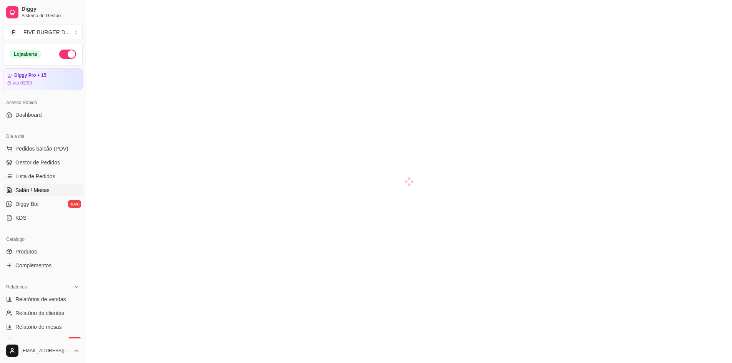
scroll to position [113, 0]
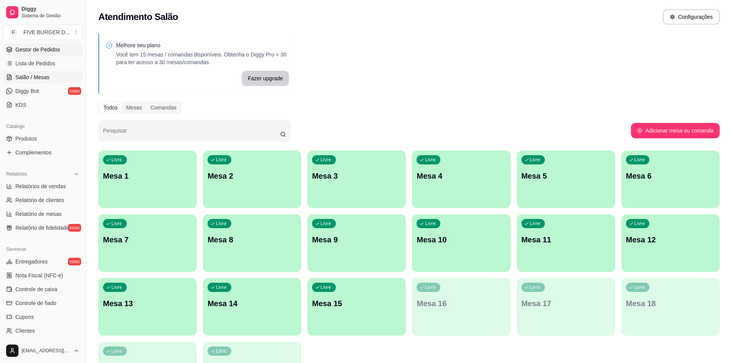
click at [35, 48] on span "Gestor de Pedidos" at bounding box center [37, 50] width 45 height 8
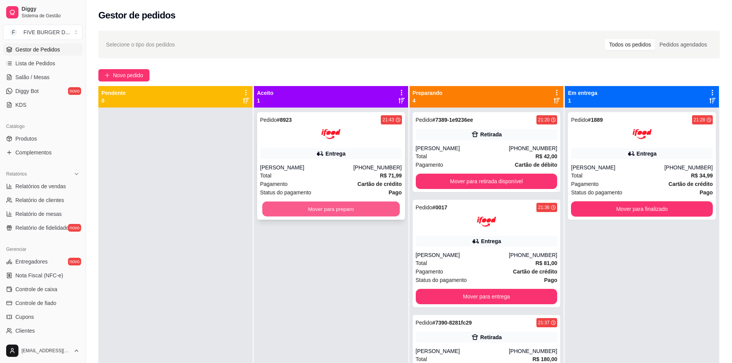
click at [284, 206] on button "Mover para preparo" at bounding box center [330, 209] width 137 height 15
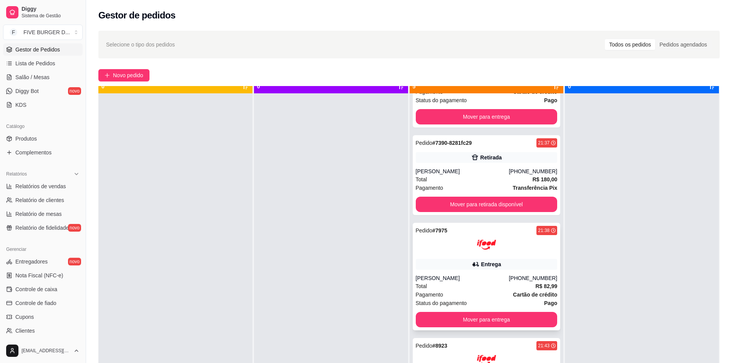
scroll to position [22, 0]
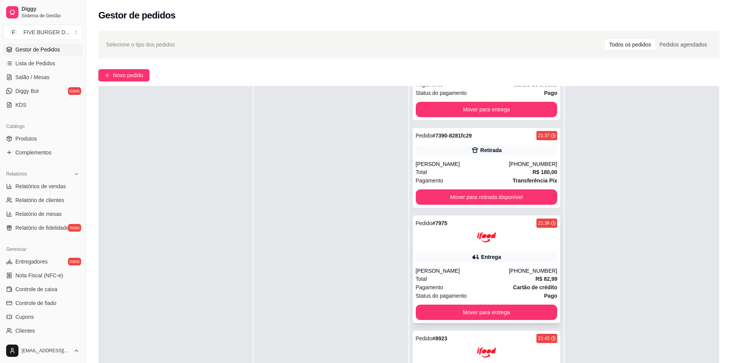
click at [450, 243] on div at bounding box center [487, 237] width 142 height 19
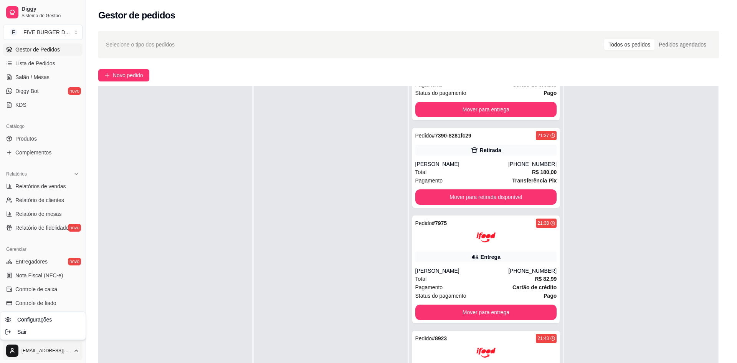
click at [20, 359] on html "Diggy Sistema de Gestão F FIVE BURGER D ... Loja aberta Diggy Pro + 15 até 03/0…" at bounding box center [368, 181] width 737 height 363
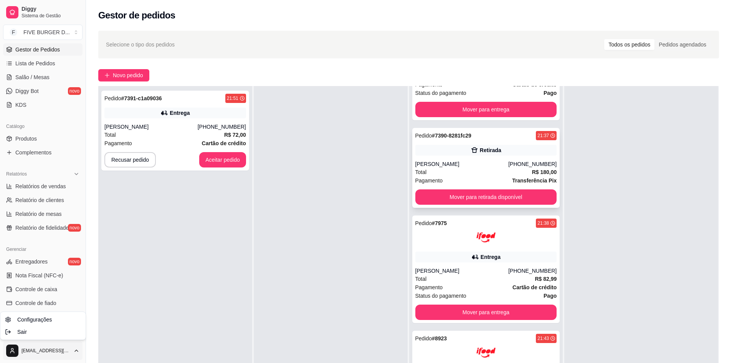
click at [484, 200] on html "Diggy Sistema de Gestão F FIVE BURGER D ... Loja aberta Diggy Pro + 15 até 03/0…" at bounding box center [368, 181] width 737 height 363
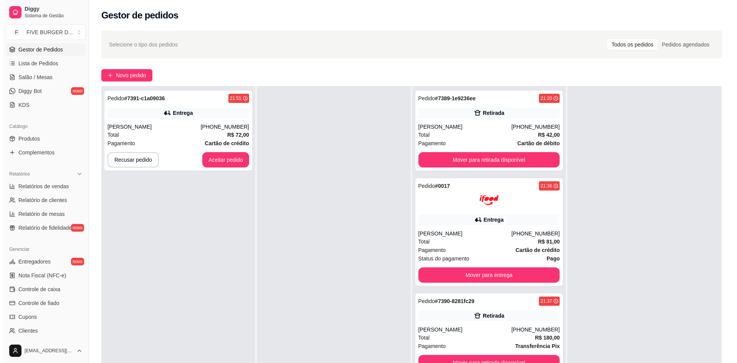
scroll to position [0, 0]
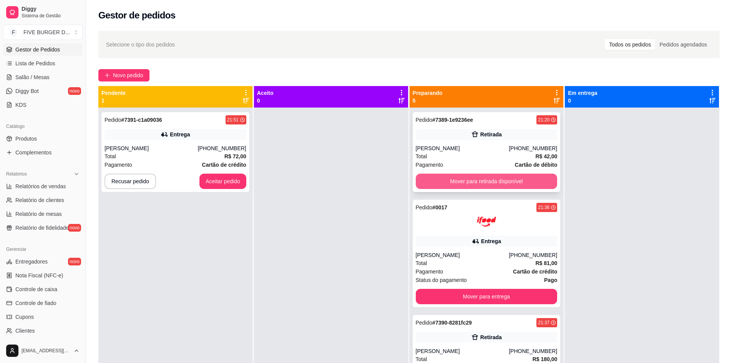
click at [513, 174] on button "Mover para retirada disponível" at bounding box center [487, 181] width 142 height 15
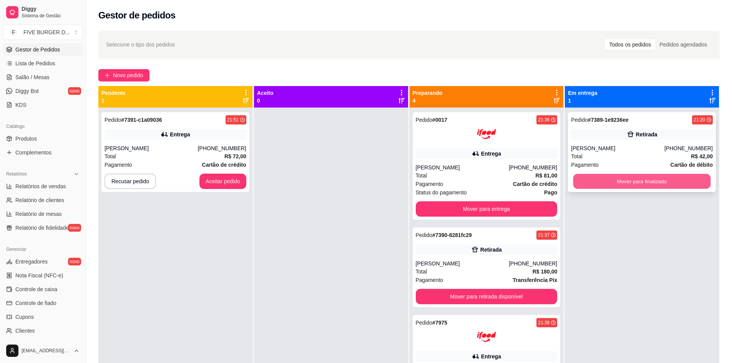
click at [598, 177] on button "Mover para finalizado" at bounding box center [641, 181] width 137 height 15
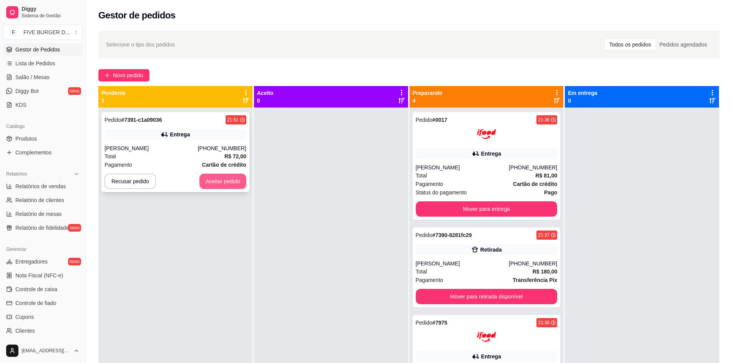
click at [237, 184] on button "Aceitar pedido" at bounding box center [222, 181] width 47 height 15
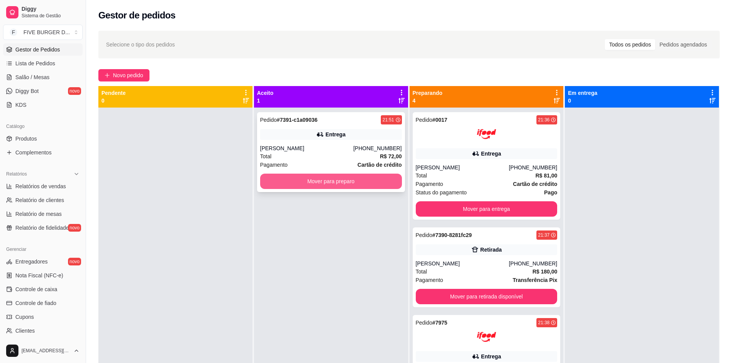
click at [308, 181] on button "Mover para preparo" at bounding box center [331, 181] width 142 height 15
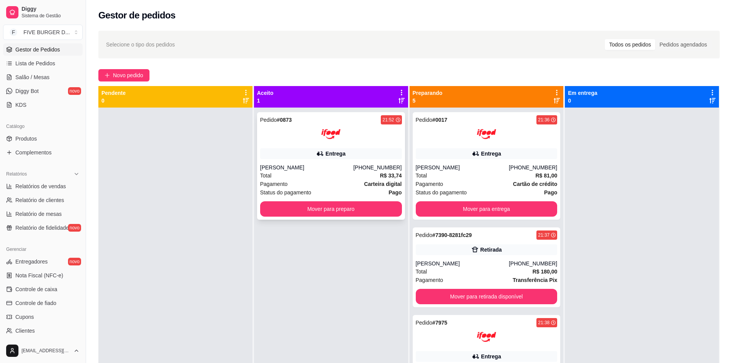
click at [296, 217] on div "Pedido # 0873 21:52 Entrega [PERSON_NAME] [PHONE_NUMBER] Total R$ 33,74 Pagamen…" at bounding box center [331, 166] width 148 height 108
click at [317, 214] on button "Mover para preparo" at bounding box center [330, 209] width 137 height 15
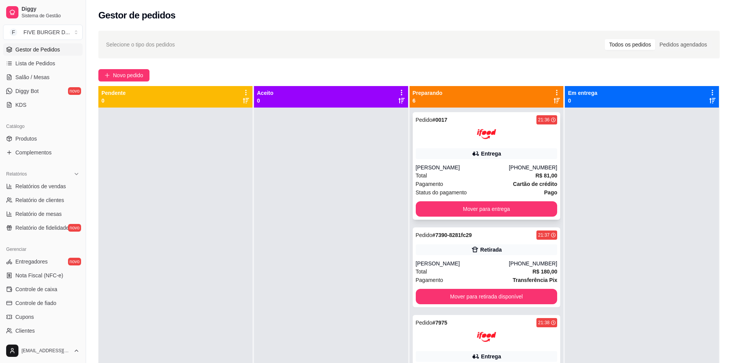
click at [473, 161] on div "Pedido # 0017 21:36 Entrega [PERSON_NAME] [PHONE_NUMBER] Total R$ 81,00 Pagamen…" at bounding box center [486, 166] width 148 height 108
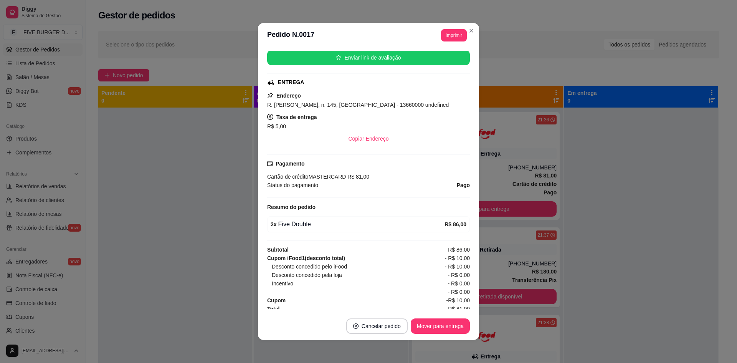
scroll to position [119, 0]
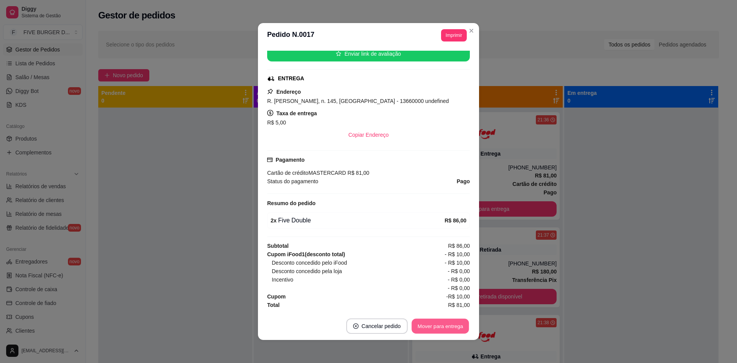
click at [455, 329] on button "Mover para entrega" at bounding box center [441, 326] width 58 height 15
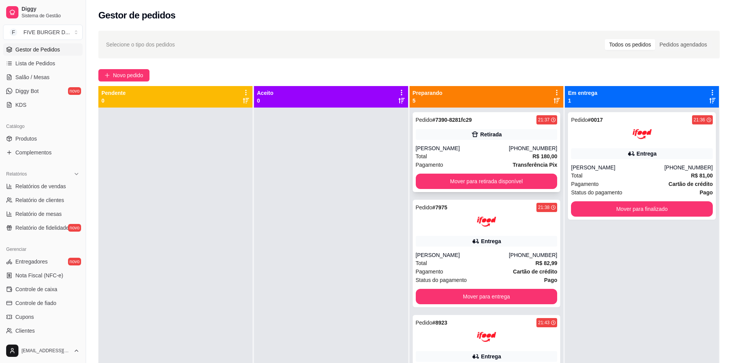
click at [474, 128] on div "Pedido # 7390-8281fc29 21:37 Retirada [PERSON_NAME] [PHONE_NUMBER] Total R$ 180…" at bounding box center [486, 152] width 148 height 80
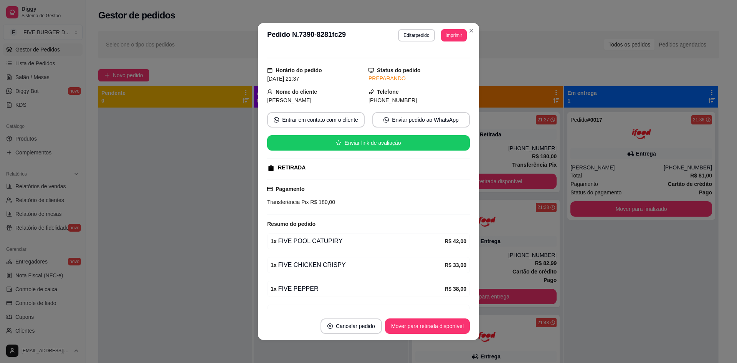
scroll to position [0, 0]
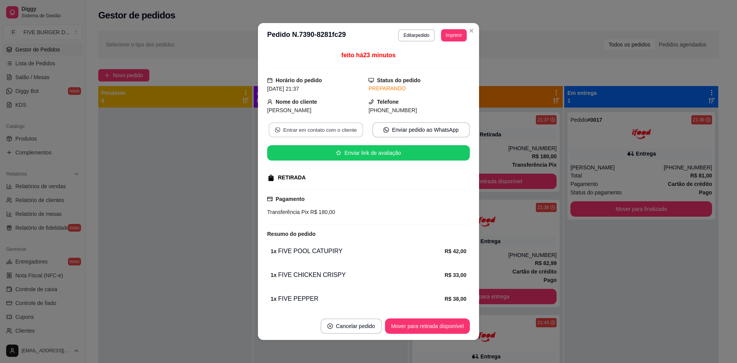
click at [347, 133] on button "Entrar em contato com o cliente" at bounding box center [316, 130] width 94 height 15
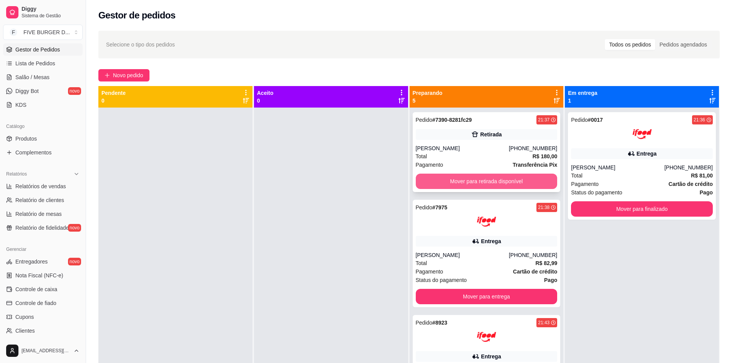
click at [487, 183] on button "Mover para retirada disponível" at bounding box center [487, 181] width 142 height 15
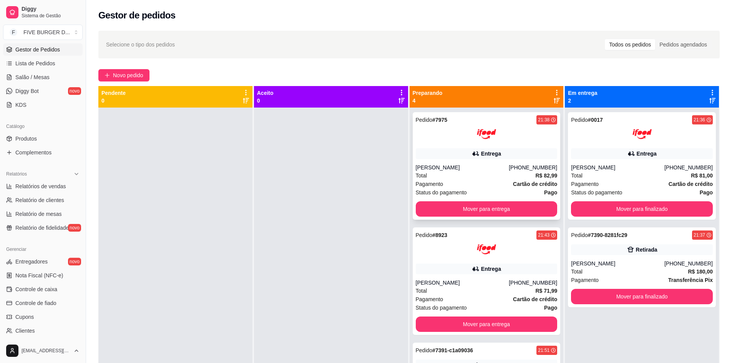
click at [467, 161] on div "Pedido # 7975 21:38 Entrega Ítalo Felipe [PHONE_NUMBER] Total R$ 82,99 Pagament…" at bounding box center [486, 166] width 148 height 108
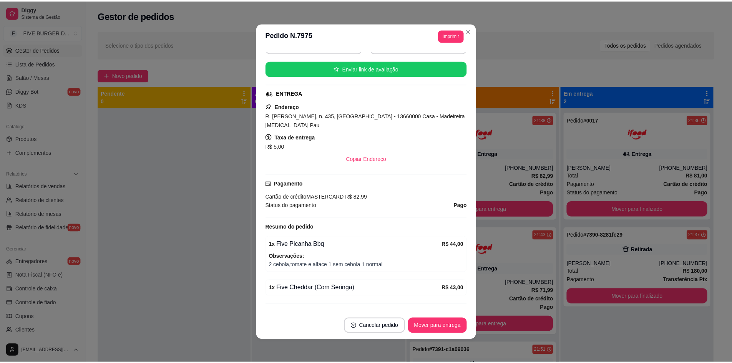
scroll to position [172, 0]
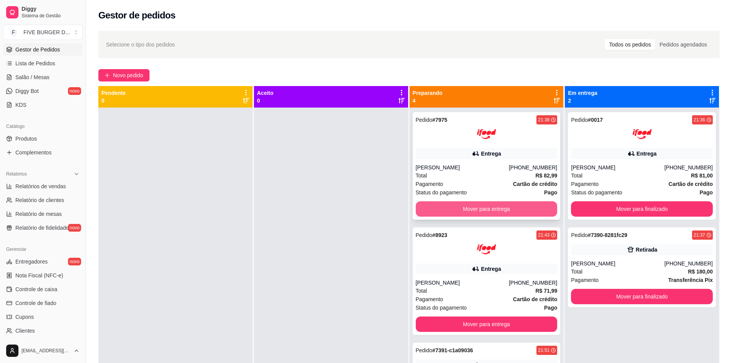
click at [469, 207] on button "Mover para entrega" at bounding box center [487, 208] width 142 height 15
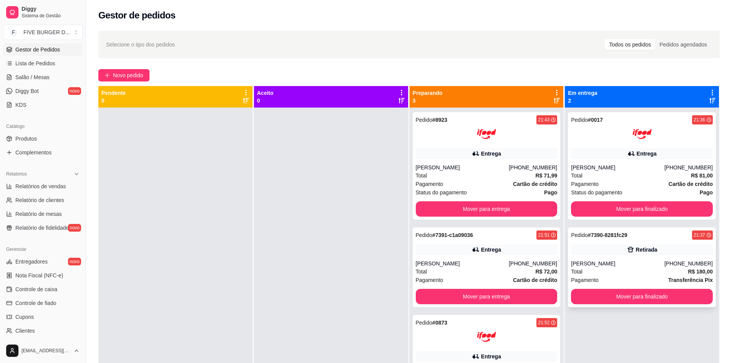
click at [648, 253] on div "Retirada" at bounding box center [647, 250] width 22 height 8
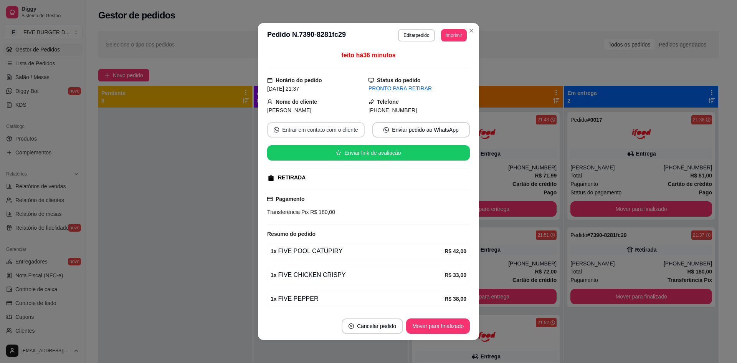
click at [346, 132] on button "Entrar em contato com o cliente" at bounding box center [316, 129] width 98 height 15
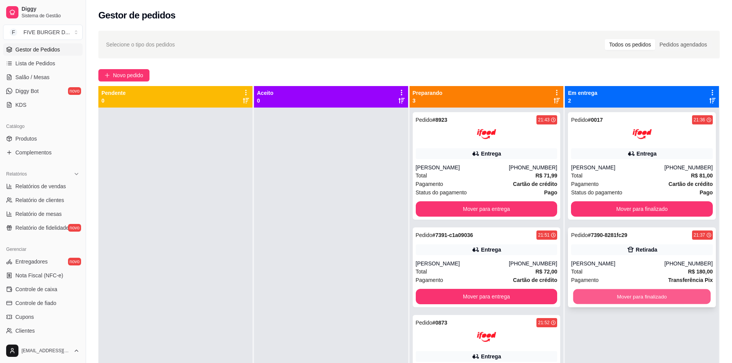
click at [615, 295] on button "Mover para finalizado" at bounding box center [641, 296] width 137 height 15
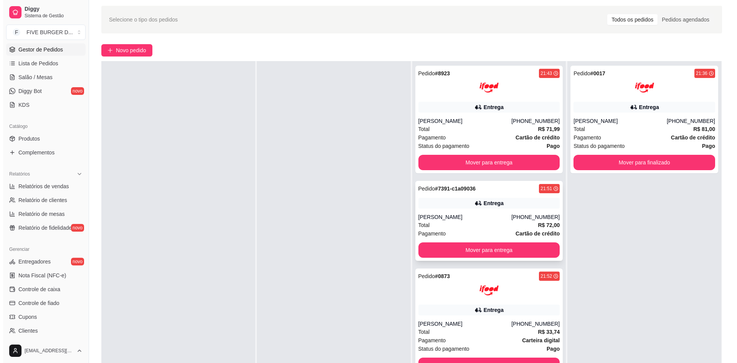
scroll to position [38, 0]
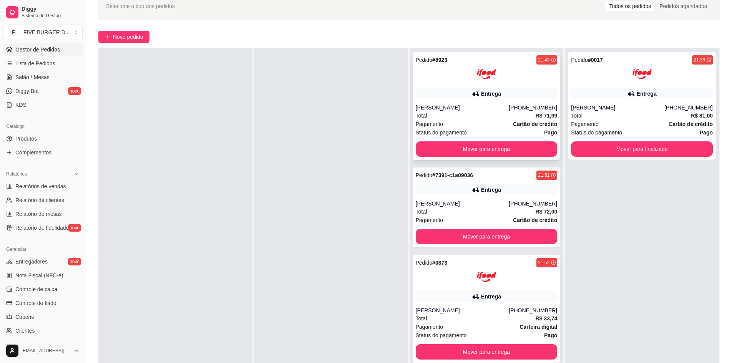
click at [480, 100] on div "Pedido # 8923 21:43 Entrega [PERSON_NAME] [PHONE_NUMBER] Total R$ 71,99 Pagamen…" at bounding box center [486, 106] width 148 height 108
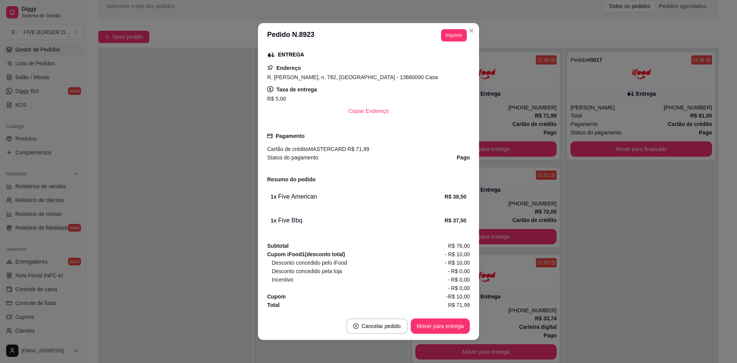
scroll to position [2, 0]
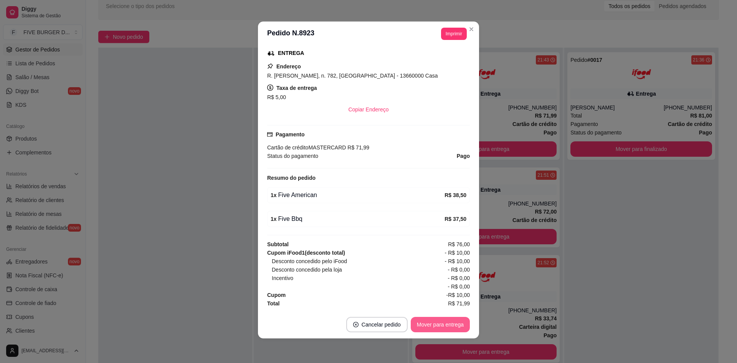
click at [425, 326] on button "Mover para entrega" at bounding box center [440, 324] width 59 height 15
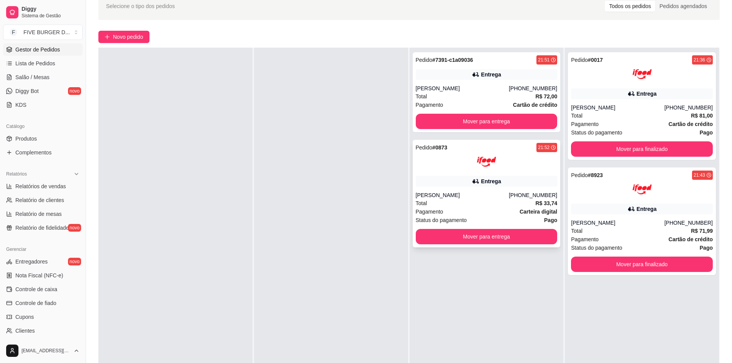
click at [468, 196] on div "[PERSON_NAME]" at bounding box center [462, 195] width 93 height 8
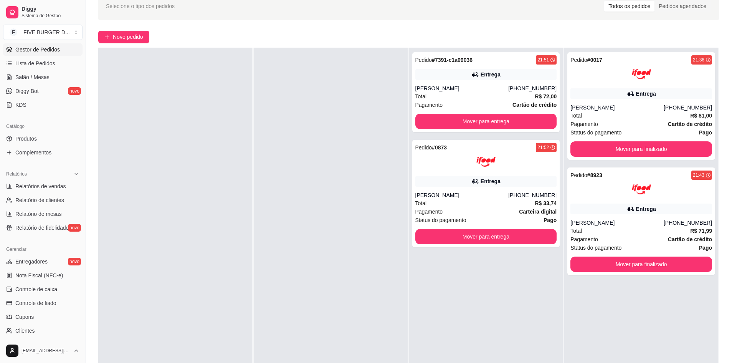
scroll to position [139, 0]
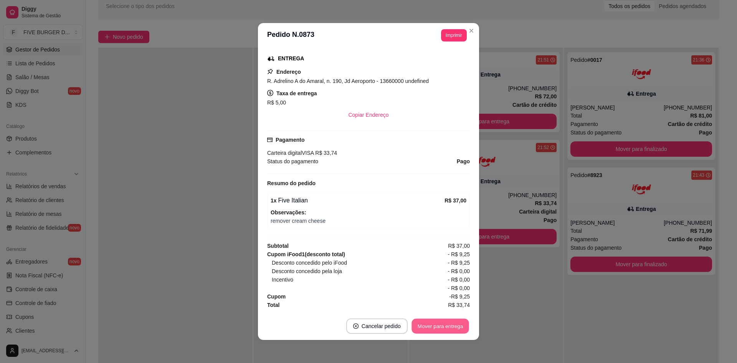
click at [441, 325] on button "Mover para entrega" at bounding box center [441, 326] width 58 height 15
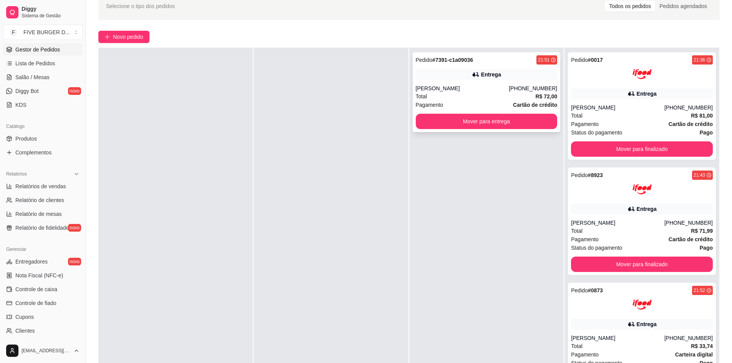
click at [490, 89] on div "[PERSON_NAME]" at bounding box center [462, 88] width 93 height 8
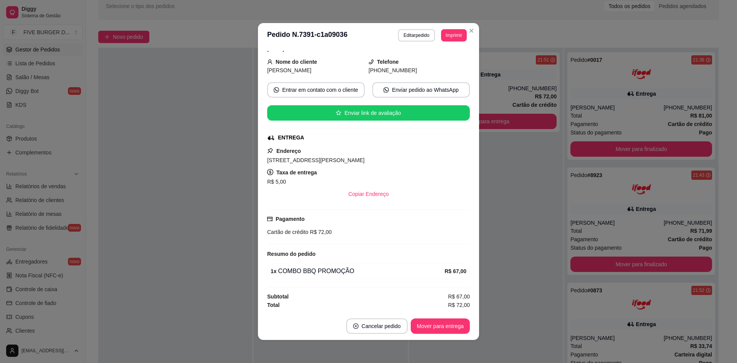
scroll to position [2, 0]
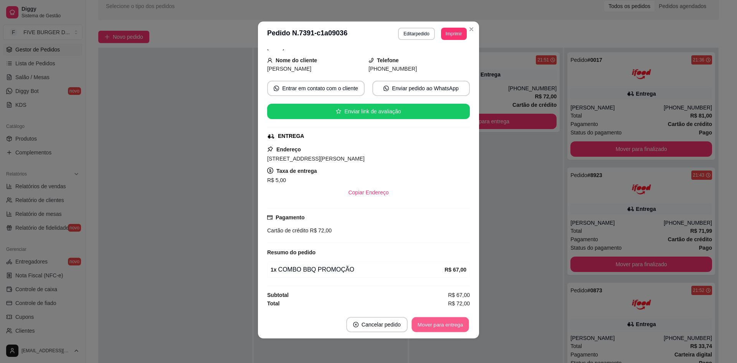
click at [432, 321] on button "Mover para entrega" at bounding box center [441, 324] width 58 height 15
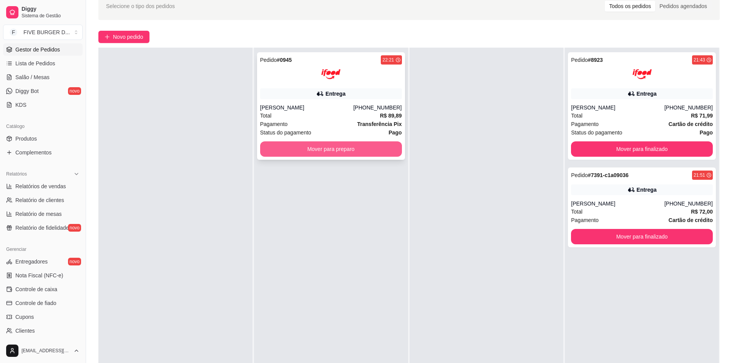
click at [371, 146] on button "Mover para preparo" at bounding box center [331, 148] width 142 height 15
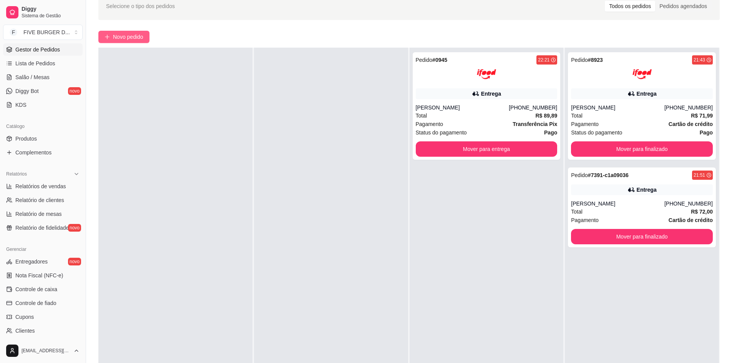
click at [131, 36] on span "Novo pedido" at bounding box center [128, 37] width 30 height 8
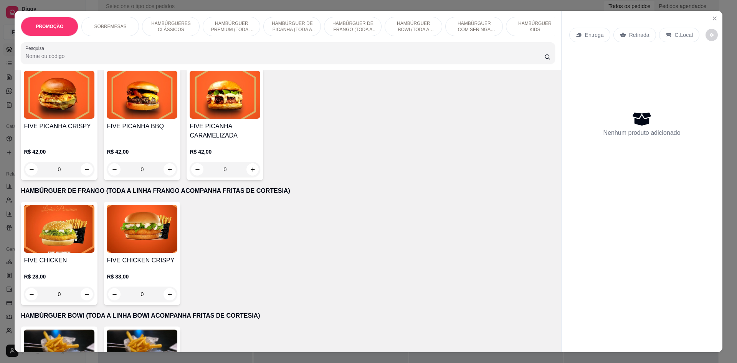
scroll to position [691, 0]
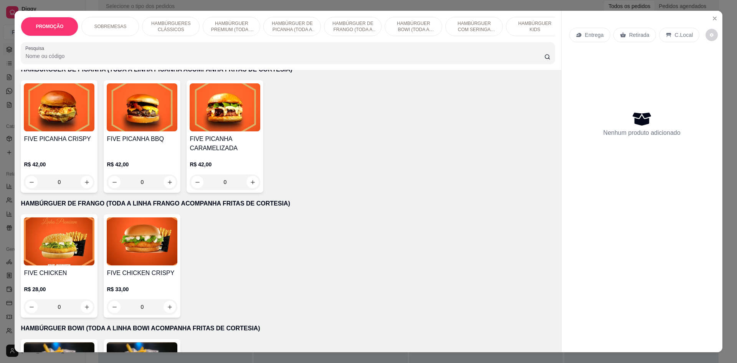
click at [61, 107] on img at bounding box center [59, 107] width 71 height 48
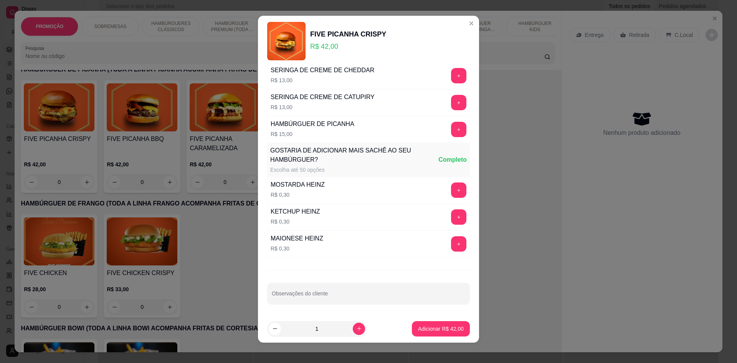
scroll to position [7, 0]
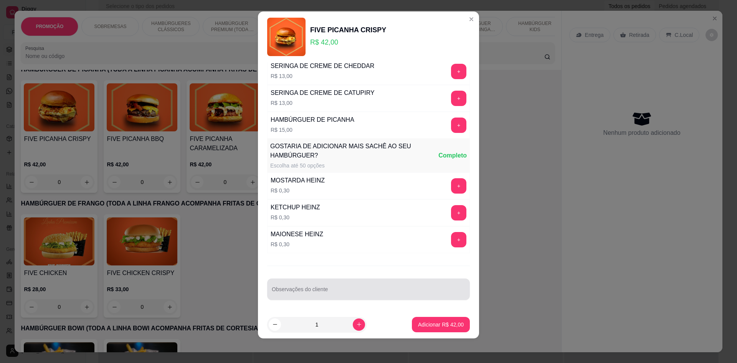
click at [319, 284] on div at bounding box center [369, 289] width 194 height 15
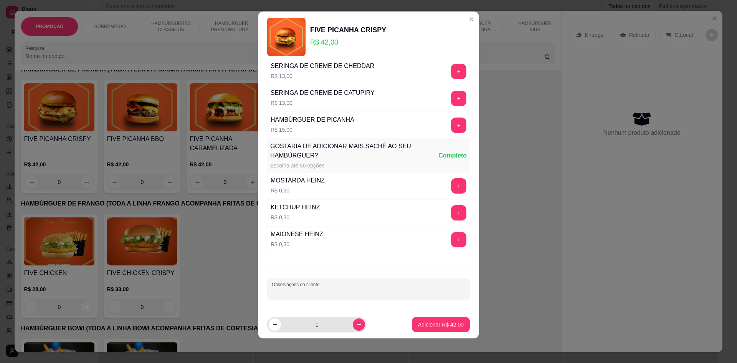
click at [353, 329] on button "increase-product-quantity" at bounding box center [359, 324] width 12 height 12
type input "2"
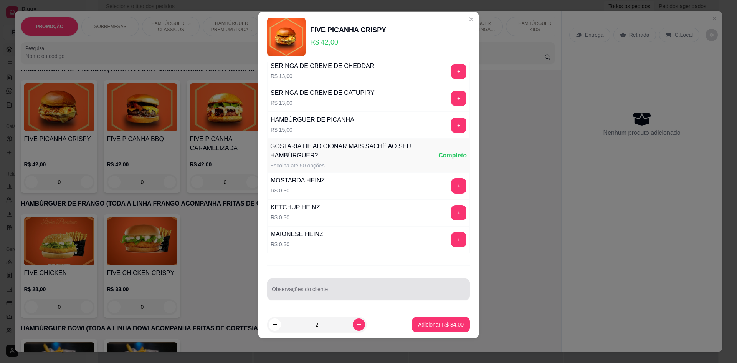
click at [296, 287] on div at bounding box center [369, 289] width 194 height 15
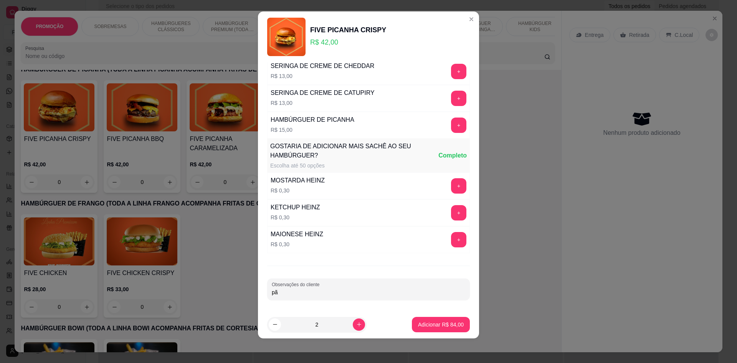
type input "p"
type input "PÃO TRADICIONAL"
click at [445, 326] on p "Adicionar R$ 84,00" at bounding box center [441, 325] width 46 height 8
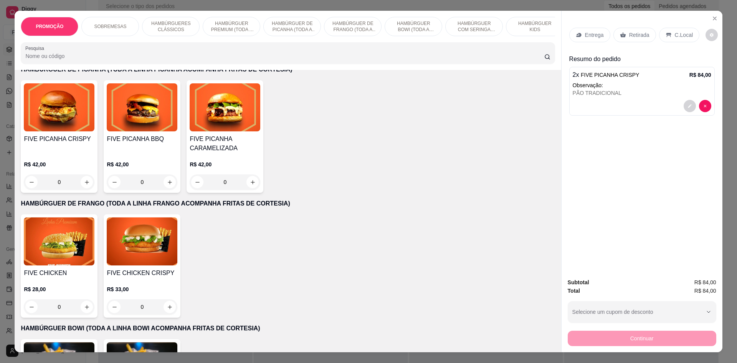
click at [586, 37] on p "Entrega" at bounding box center [594, 35] width 19 height 8
click at [622, 33] on icon at bounding box center [623, 35] width 6 height 6
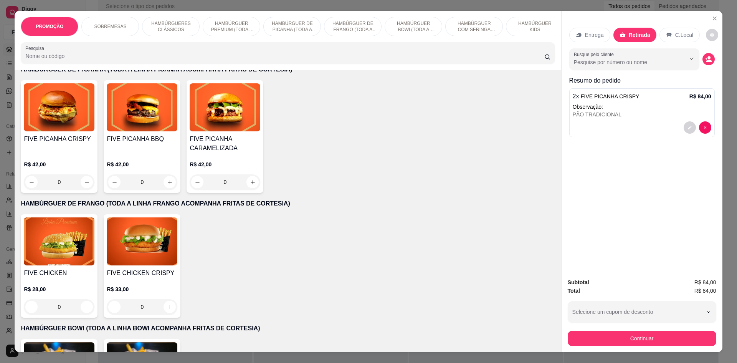
click at [699, 58] on div "Busque pelo cliente" at bounding box center [643, 59] width 146 height 22
click at [703, 58] on button "decrease-product-quantity" at bounding box center [709, 59] width 12 height 12
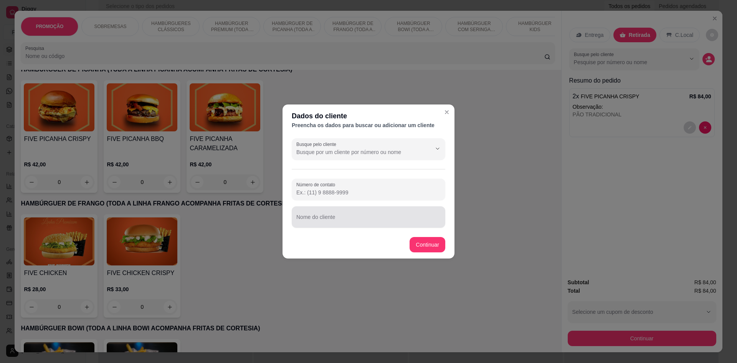
click at [374, 217] on input "Nome do cliente" at bounding box center [368, 220] width 144 height 8
type input "MIRIAN"
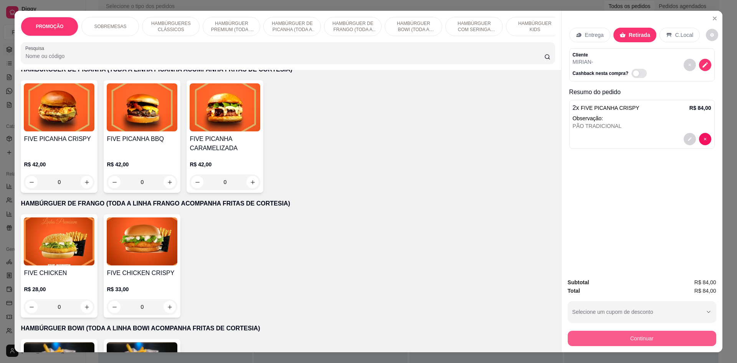
click at [624, 335] on button "Continuar" at bounding box center [642, 338] width 149 height 15
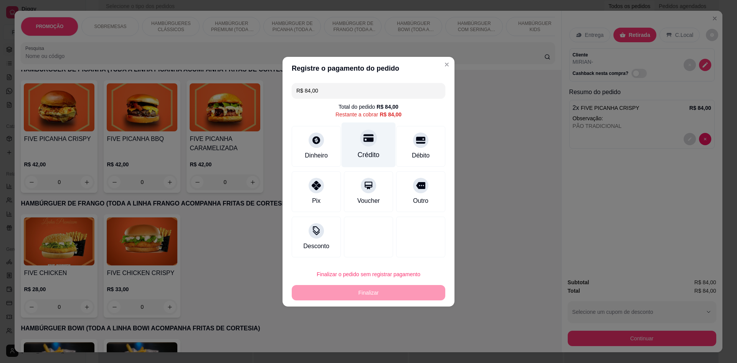
click at [371, 151] on div "Crédito" at bounding box center [369, 155] width 22 height 10
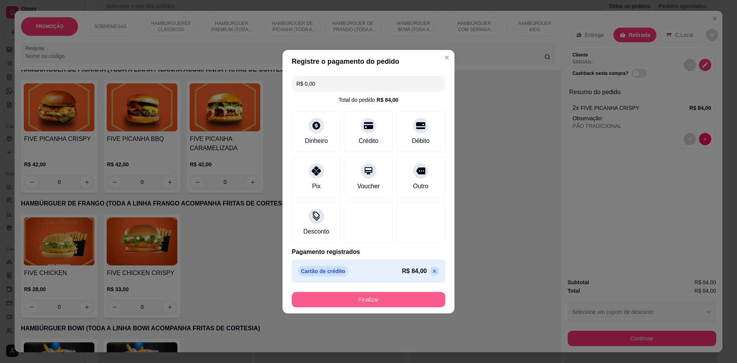
click at [398, 304] on button "Finalizar" at bounding box center [369, 299] width 154 height 15
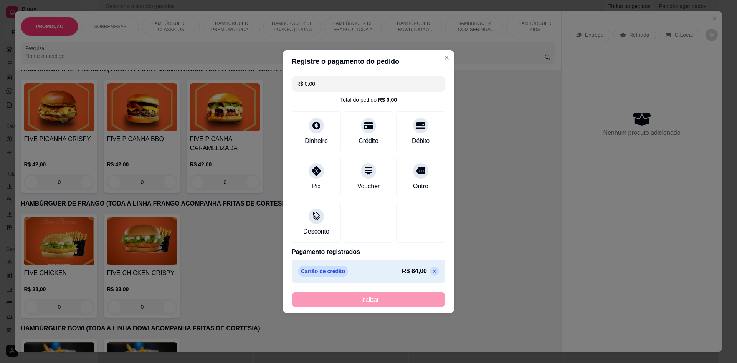
type input "-R$ 84,00"
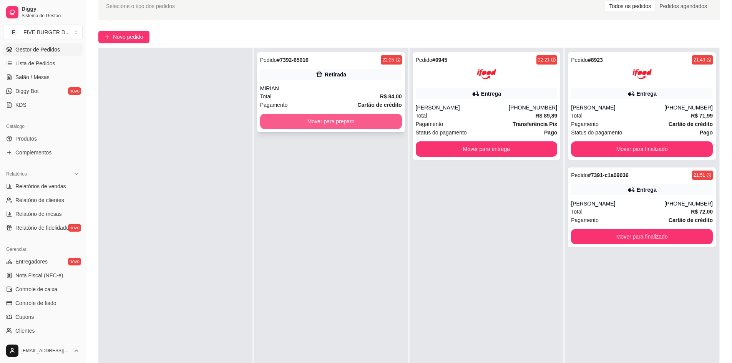
click at [306, 119] on button "Mover para preparo" at bounding box center [331, 121] width 142 height 15
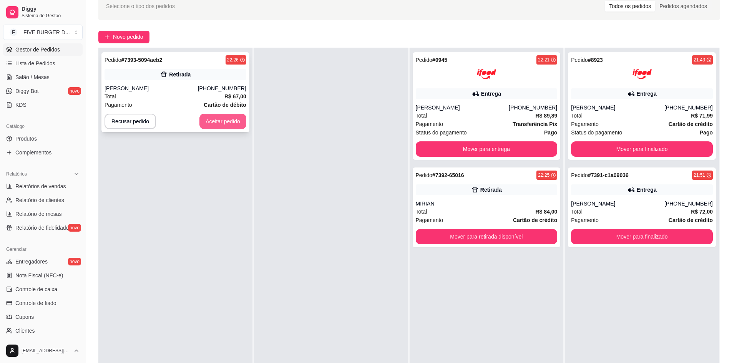
click at [200, 117] on button "Aceitar pedido" at bounding box center [222, 121] width 47 height 15
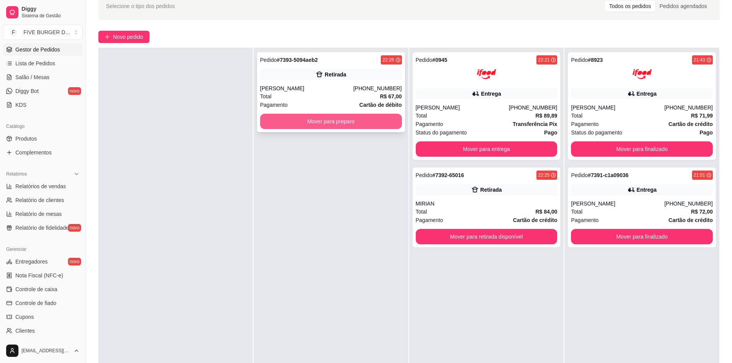
click at [330, 125] on button "Mover para preparo" at bounding box center [331, 121] width 142 height 15
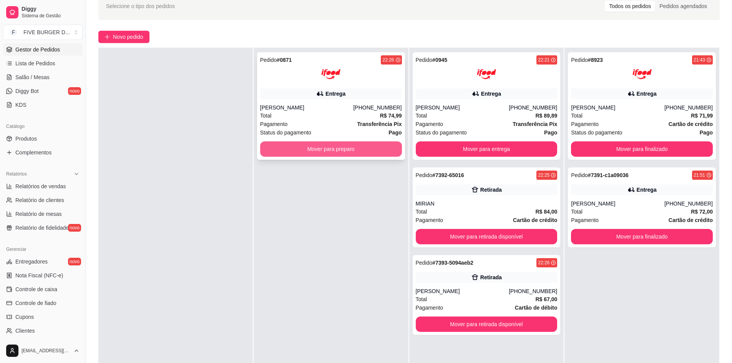
click at [292, 144] on button "Mover para preparo" at bounding box center [331, 148] width 142 height 15
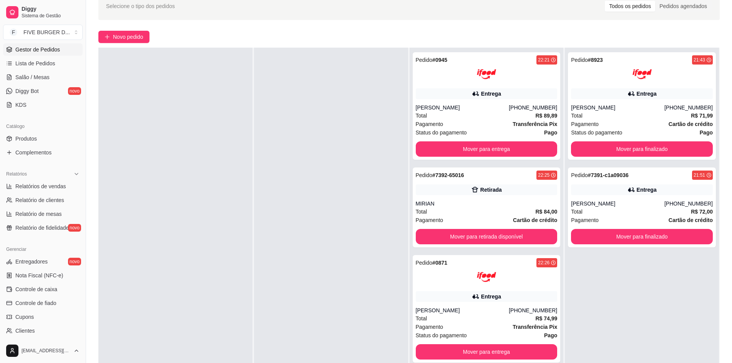
drag, startPoint x: 125, startPoint y: 107, endPoint x: 128, endPoint y: 73, distance: 34.3
click at [126, 106] on div at bounding box center [175, 229] width 154 height 363
click at [125, 43] on button "Novo pedido" at bounding box center [123, 37] width 51 height 12
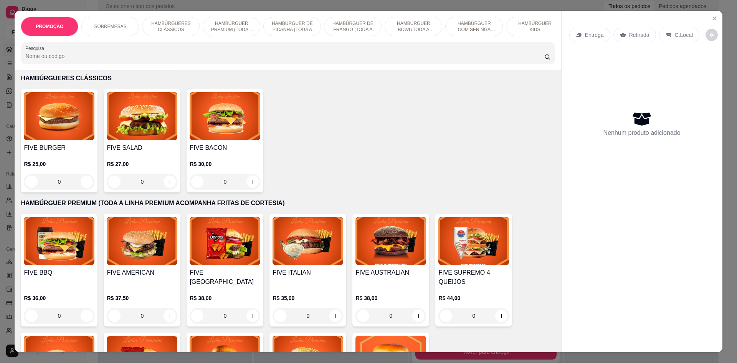
scroll to position [307, 0]
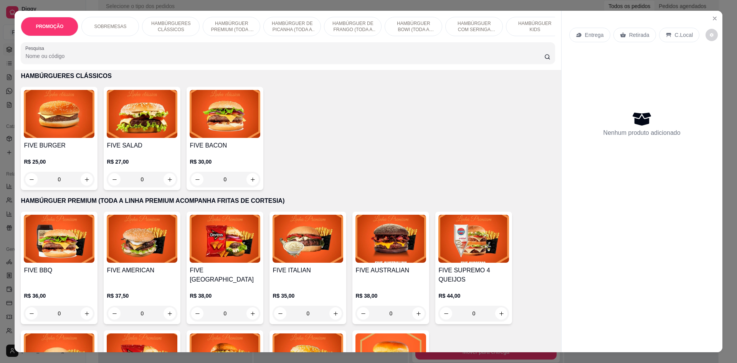
click at [57, 138] on img at bounding box center [59, 114] width 71 height 48
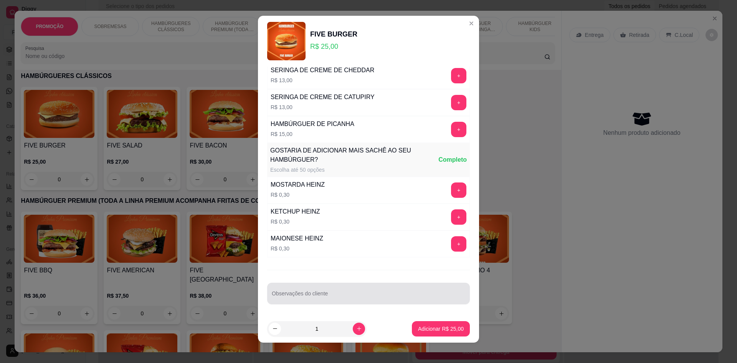
scroll to position [7, 0]
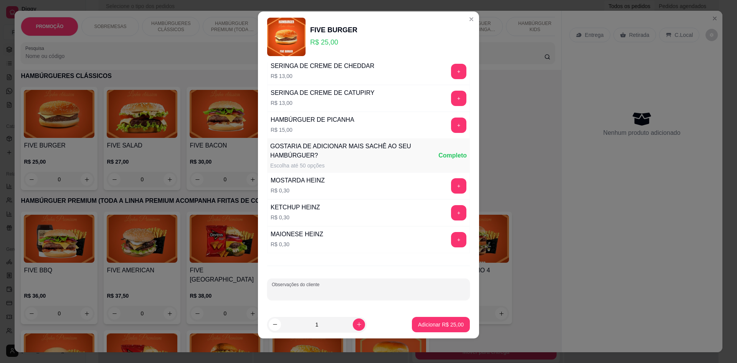
click at [338, 290] on input "Observações do cliente" at bounding box center [369, 292] width 194 height 8
type input "SEM CHEDDAR"
click at [441, 325] on p "Adicionar R$ 25,00" at bounding box center [441, 325] width 46 height 8
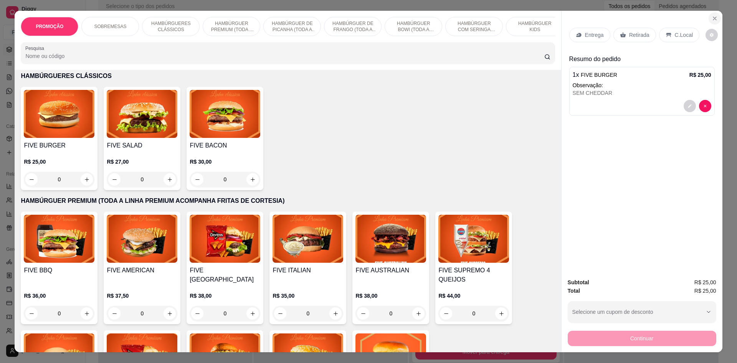
click at [714, 19] on icon "Close" at bounding box center [715, 18] width 3 height 3
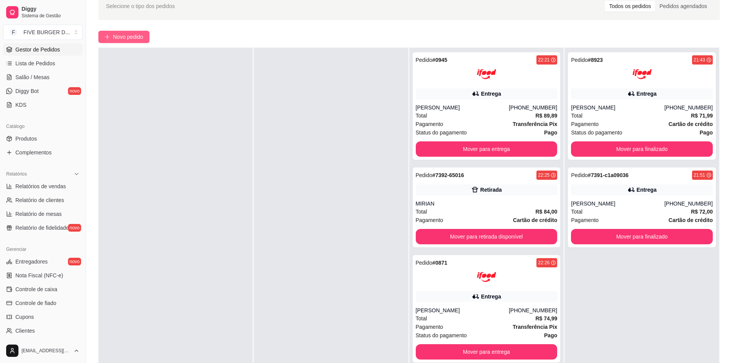
click at [142, 38] on span "Novo pedido" at bounding box center [128, 37] width 30 height 8
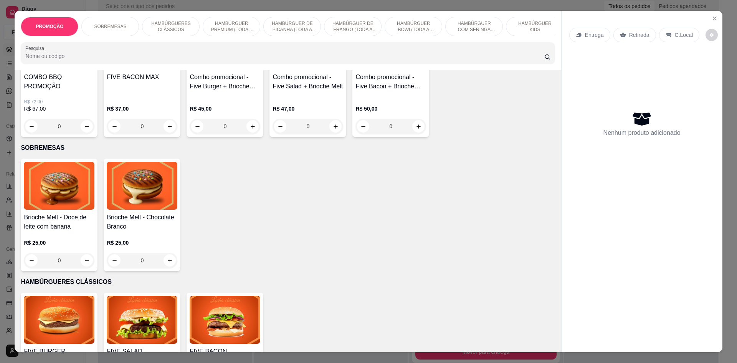
scroll to position [230, 0]
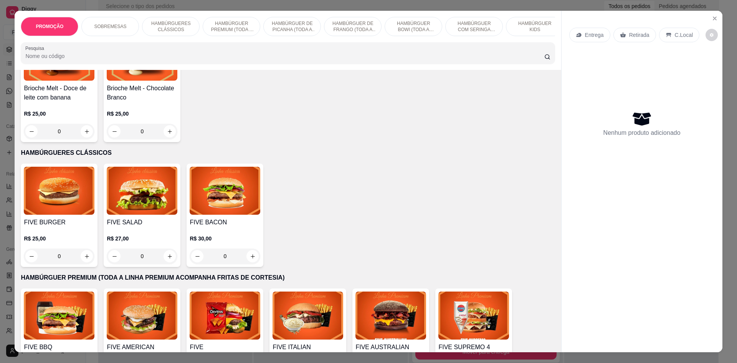
click at [72, 201] on img at bounding box center [59, 191] width 71 height 48
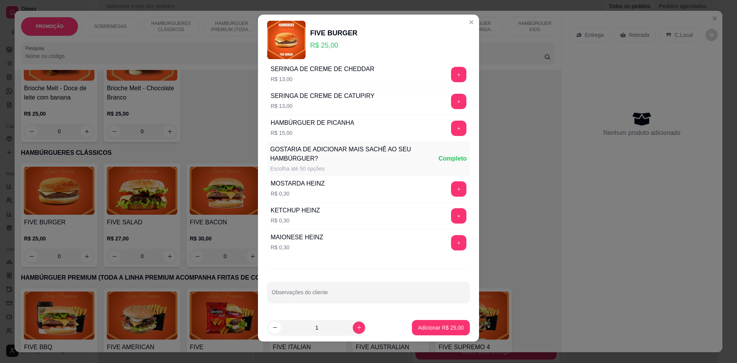
scroll to position [7, 0]
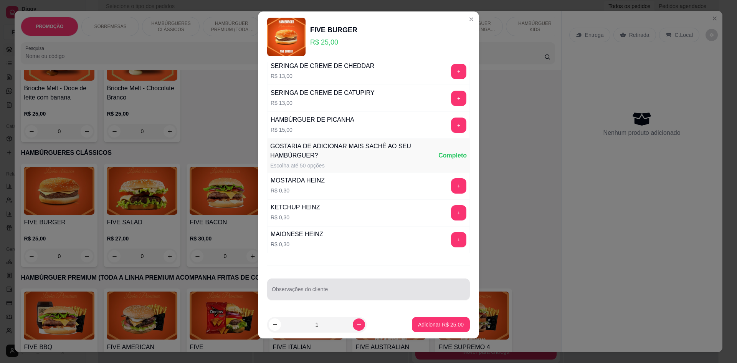
click at [300, 280] on div "Observações do cliente" at bounding box center [368, 289] width 203 height 22
type input "SEM CHEDDAR"
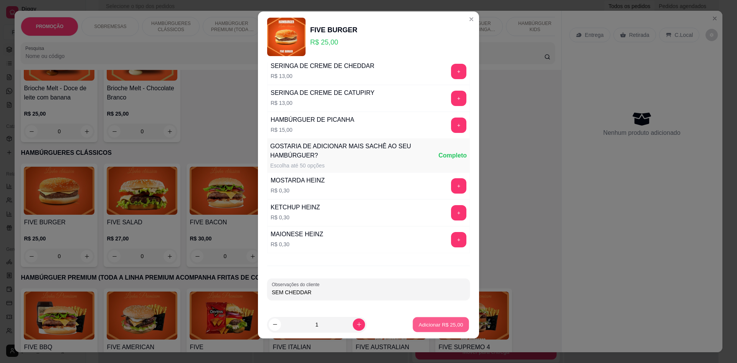
click at [452, 321] on p "Adicionar R$ 25,00" at bounding box center [441, 324] width 45 height 7
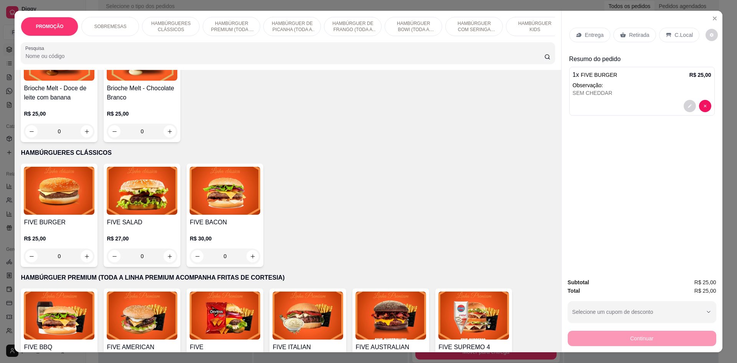
click at [129, 207] on img at bounding box center [142, 191] width 71 height 48
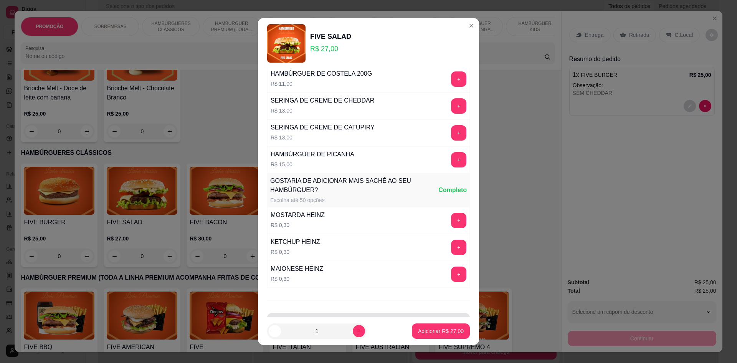
scroll to position [566, 0]
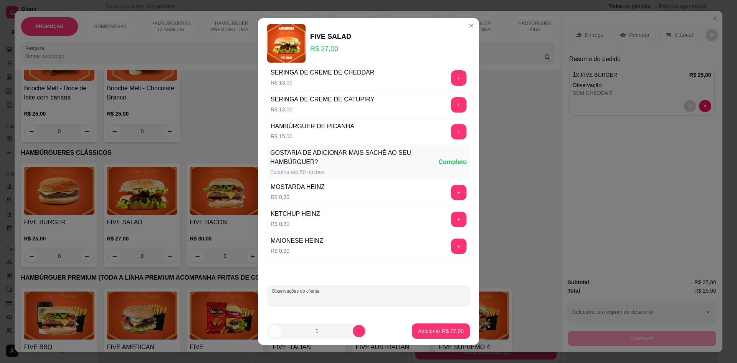
click at [313, 295] on div "Observações do cliente" at bounding box center [368, 296] width 203 height 22
type input "SEM CHEDDAR"
click at [443, 328] on p "Adicionar R$ 27,00" at bounding box center [441, 330] width 45 height 7
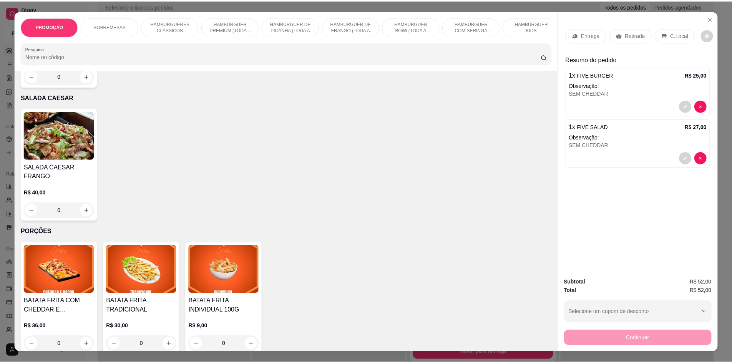
scroll to position [1383, 0]
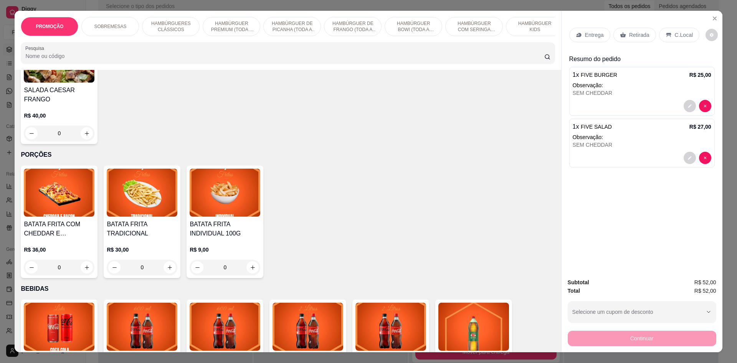
click at [208, 213] on img at bounding box center [225, 193] width 71 height 48
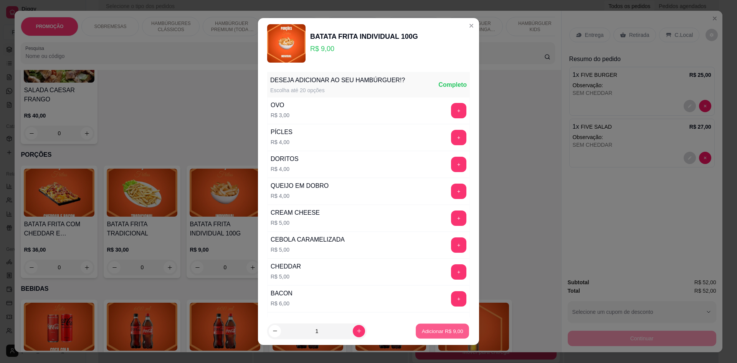
click at [437, 333] on p "Adicionar R$ 9,00" at bounding box center [442, 330] width 41 height 7
type input "1"
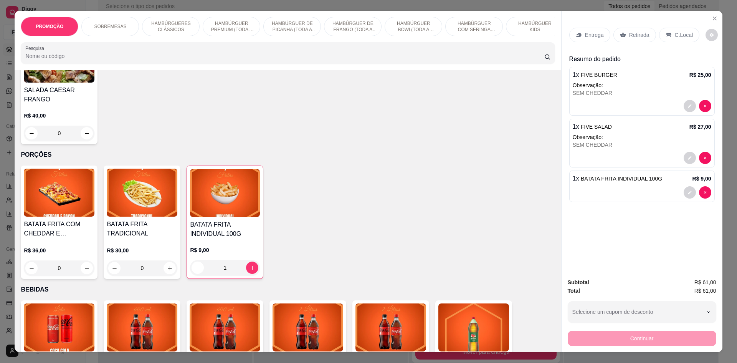
click at [601, 37] on div "Entrega" at bounding box center [590, 35] width 41 height 15
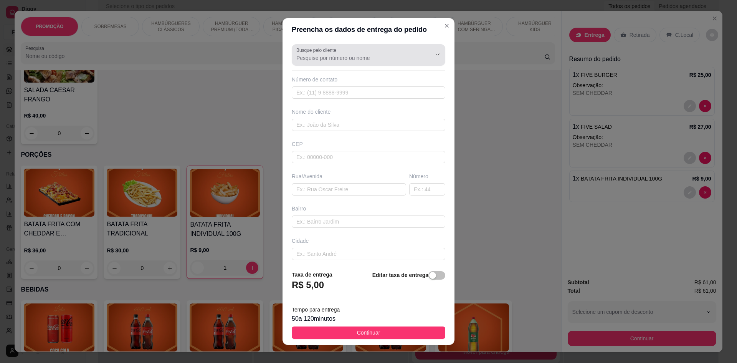
click at [363, 61] on input "Busque pelo cliente" at bounding box center [357, 58] width 123 height 8
type input "F"
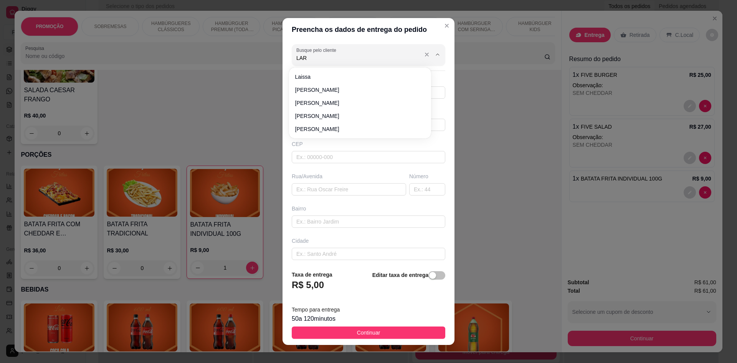
type input "[PERSON_NAME]"
type input "G"
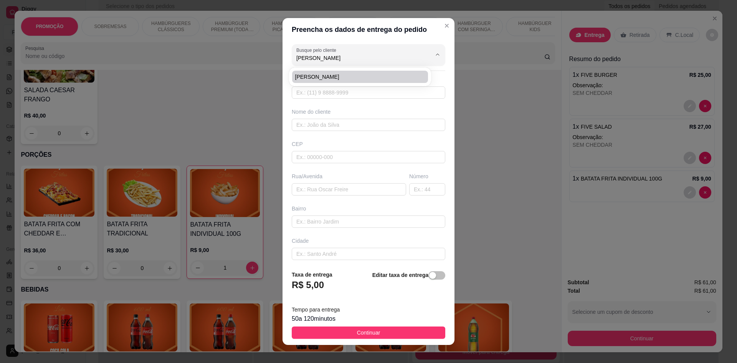
click at [325, 75] on span "[PERSON_NAME]" at bounding box center [356, 77] width 122 height 8
type input "[PERSON_NAME]"
type input "5519997044949"
type input "[PERSON_NAME]"
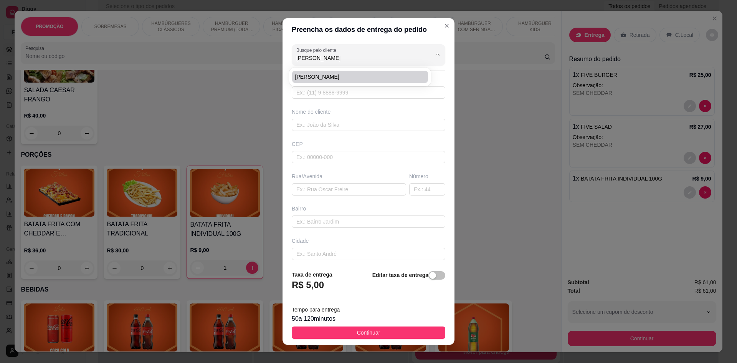
type input "83"
type input "[PERSON_NAME]"
click at [431, 277] on span "button" at bounding box center [437, 275] width 17 height 8
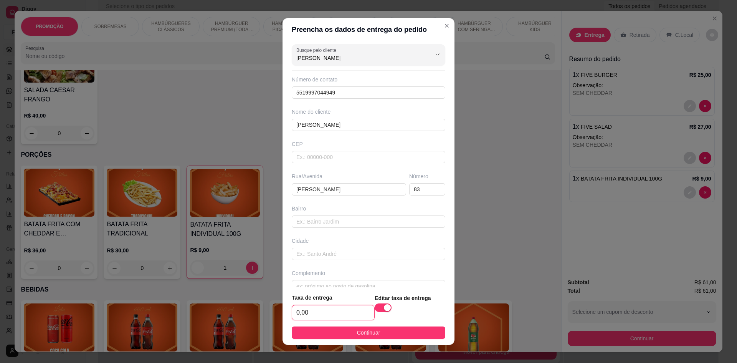
drag, startPoint x: 320, startPoint y: 315, endPoint x: 265, endPoint y: 316, distance: 55.7
click at [265, 316] on div "Preencha os dados de entrega do pedido Busque pelo cliente [PERSON_NAME] Número…" at bounding box center [368, 181] width 737 height 363
type input "5,00"
click at [391, 332] on button "Continuar" at bounding box center [369, 332] width 154 height 12
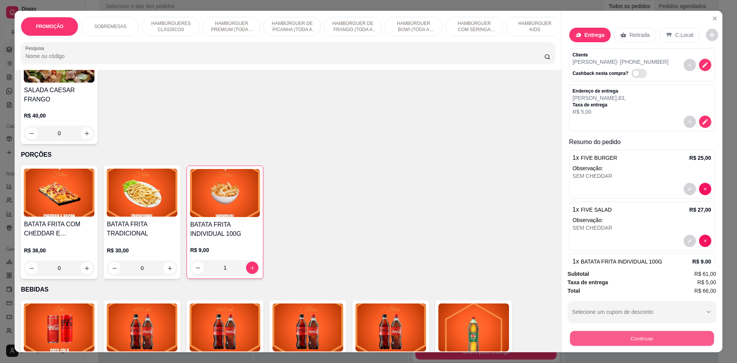
click at [656, 336] on button "Continuar" at bounding box center [642, 338] width 144 height 15
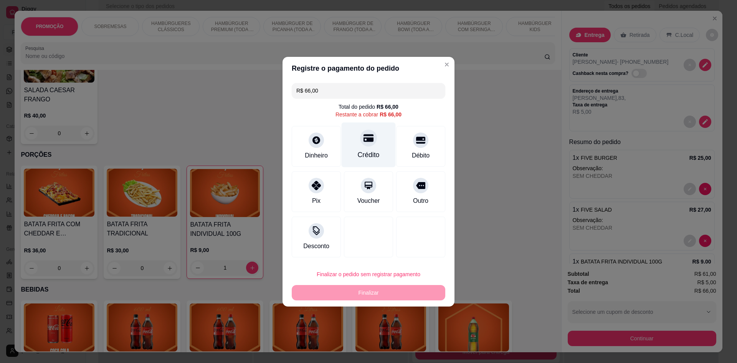
click at [361, 148] on div "Crédito" at bounding box center [369, 144] width 54 height 45
type input "R$ 0,00"
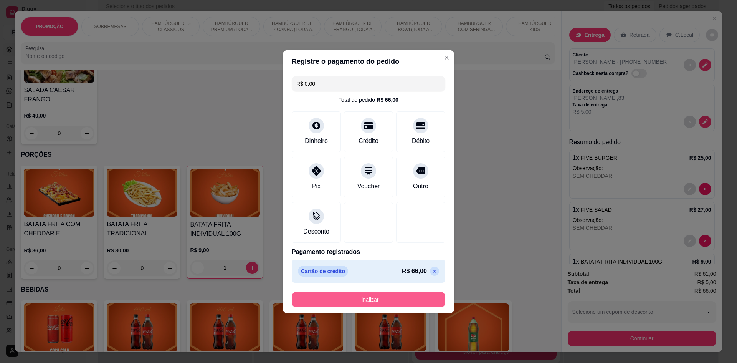
click at [411, 298] on button "Finalizar" at bounding box center [369, 299] width 154 height 15
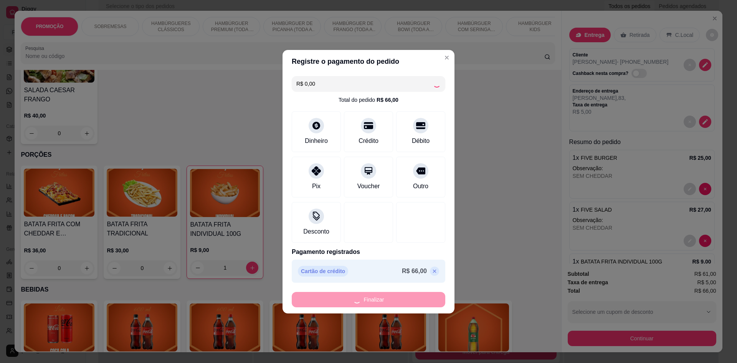
type input "0"
type input "-R$ 66,00"
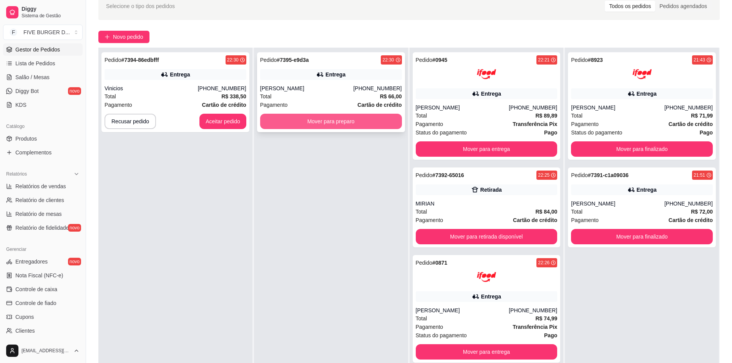
click at [345, 120] on button "Mover para preparo" at bounding box center [331, 121] width 142 height 15
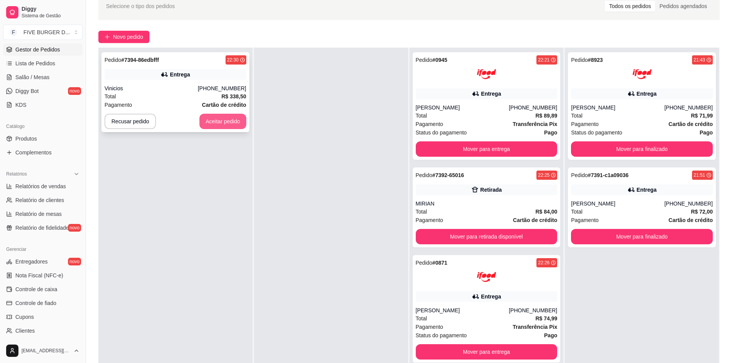
click at [220, 128] on button "Aceitar pedido" at bounding box center [222, 121] width 47 height 15
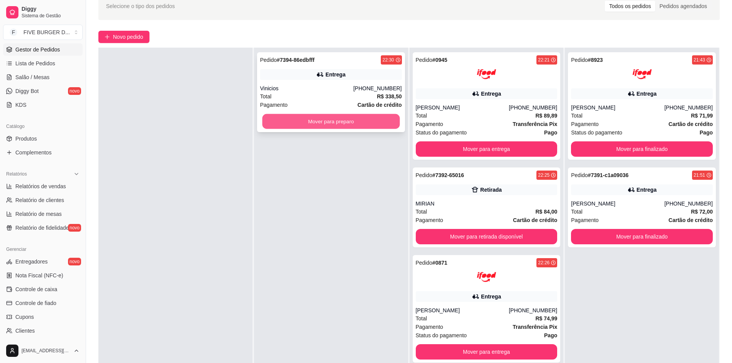
click at [318, 123] on button "Mover para preparo" at bounding box center [330, 121] width 137 height 15
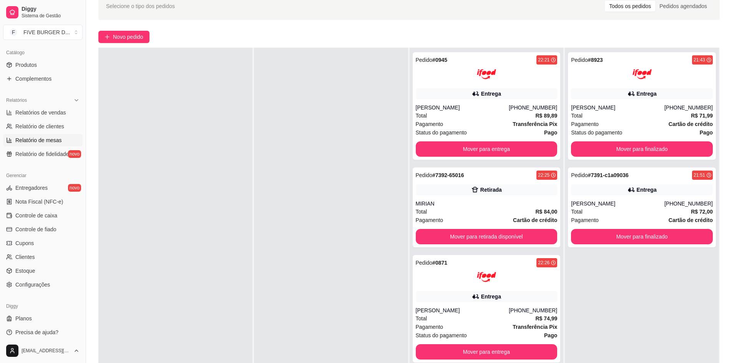
scroll to position [190, 0]
click at [30, 253] on span "Clientes" at bounding box center [25, 254] width 20 height 8
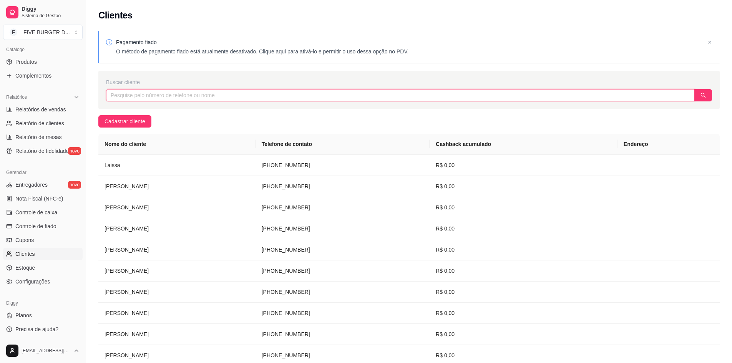
click at [186, 90] on input "text" at bounding box center [400, 95] width 588 height 12
click at [215, 97] on input "text" at bounding box center [400, 95] width 588 height 12
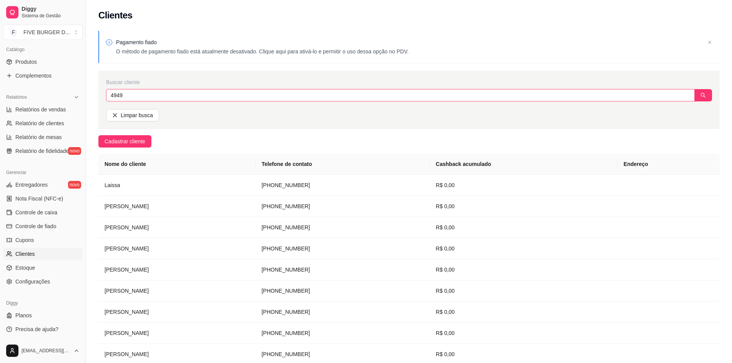
type input "4949"
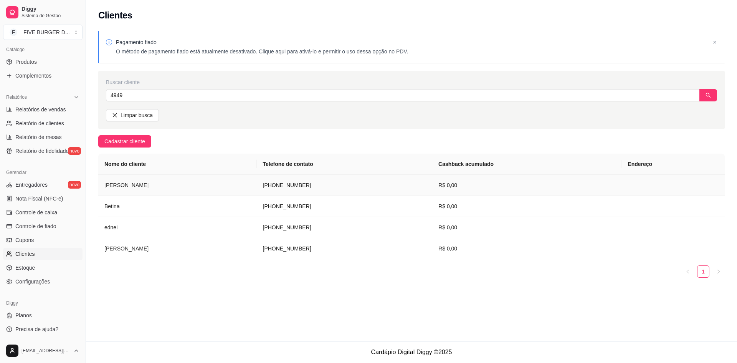
click at [161, 187] on td "[PERSON_NAME]" at bounding box center [177, 185] width 159 height 21
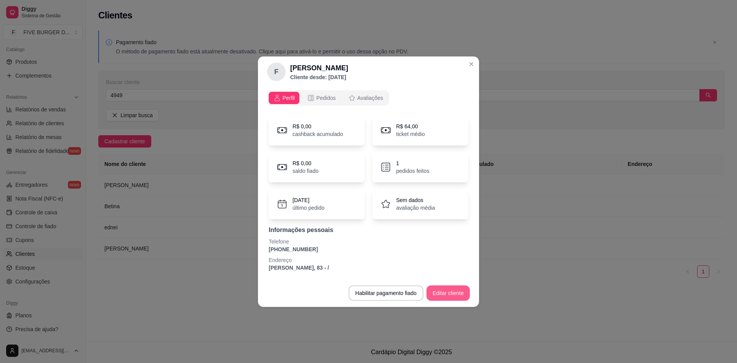
click at [439, 292] on button "Editar cliente" at bounding box center [448, 292] width 43 height 15
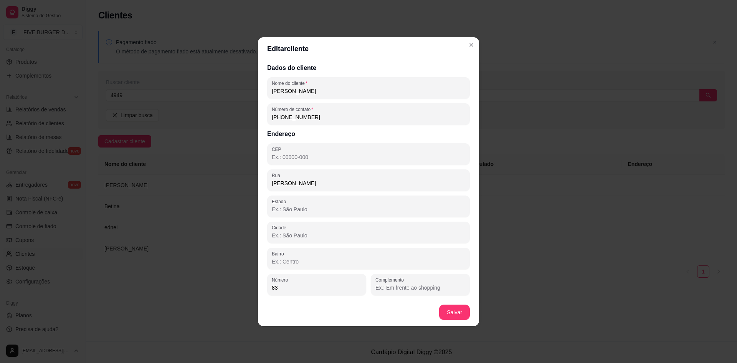
drag, startPoint x: 324, startPoint y: 94, endPoint x: 210, endPoint y: 94, distance: 113.7
click at [210, 94] on div "Editar cliente Dados do cliente Nome do cliente [PERSON_NAME] Número de contato…" at bounding box center [368, 181] width 737 height 363
type input "[PERSON_NAME]"
click at [444, 314] on button "Salvar" at bounding box center [454, 312] width 31 height 15
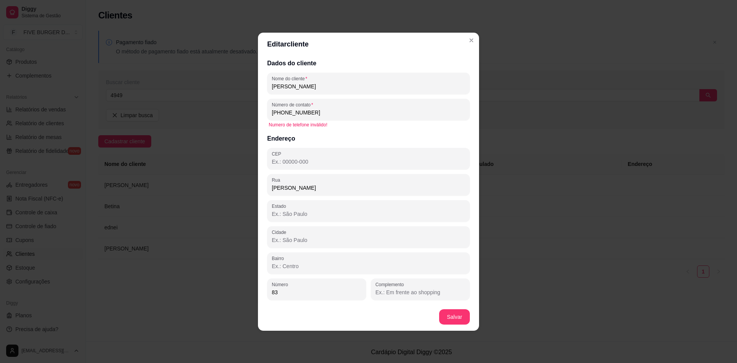
drag, startPoint x: 338, startPoint y: 109, endPoint x: 256, endPoint y: 116, distance: 82.1
click at [256, 116] on div "Editar cliente Dados do cliente Nome do cliente [PERSON_NAME] Número de contato…" at bounding box center [368, 181] width 737 height 363
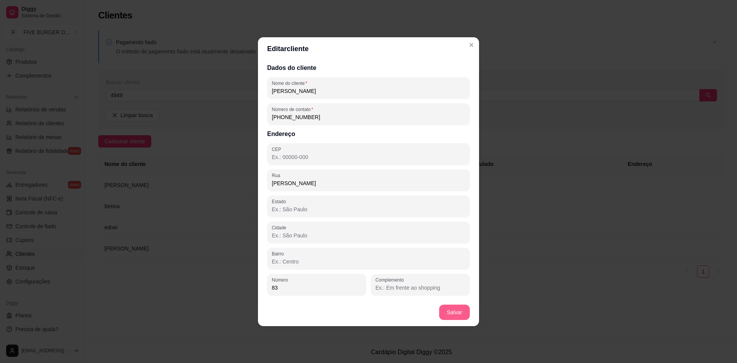
type input "[PHONE_NUMBER]"
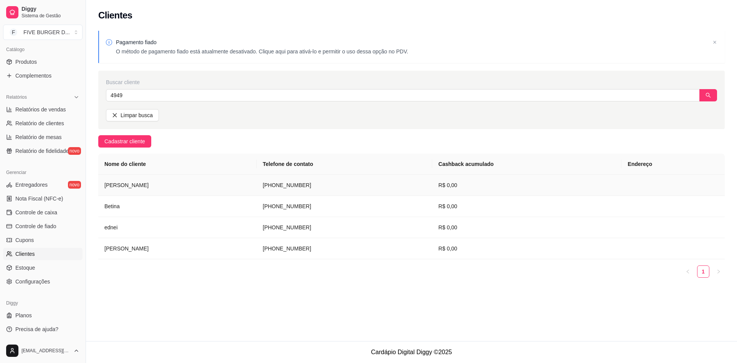
click at [198, 190] on td "[PERSON_NAME]" at bounding box center [177, 185] width 159 height 21
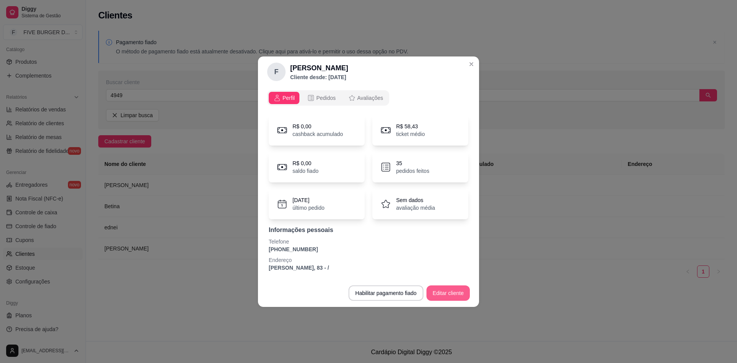
click at [451, 288] on button "Editar cliente" at bounding box center [448, 292] width 43 height 15
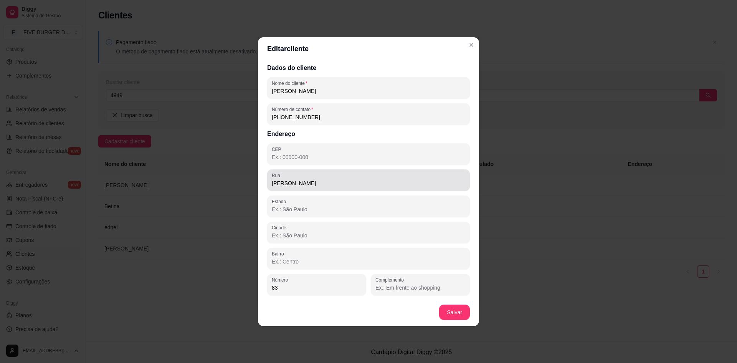
click at [361, 182] on input "[PERSON_NAME]" at bounding box center [369, 183] width 194 height 8
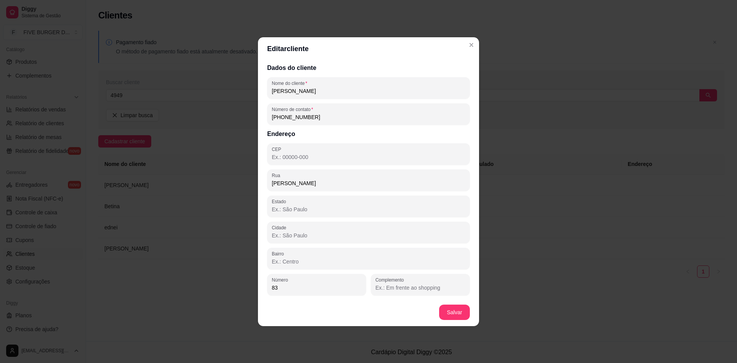
click at [316, 286] on input "83" at bounding box center [317, 288] width 90 height 8
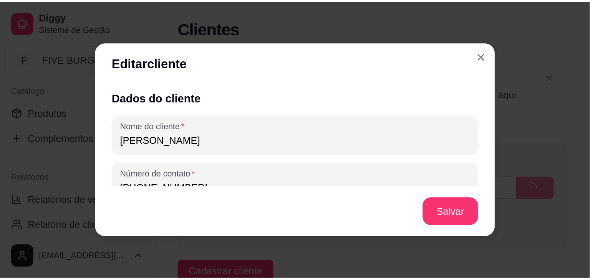
scroll to position [190, 0]
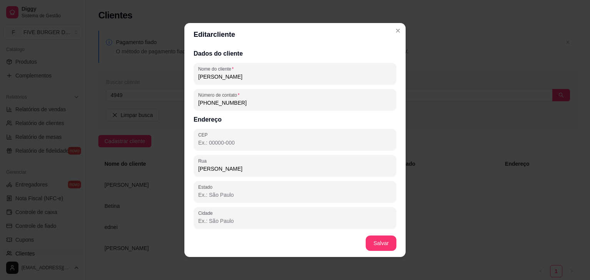
drag, startPoint x: 246, startPoint y: 169, endPoint x: 188, endPoint y: 172, distance: 58.1
click at [188, 172] on div "Dados do cliente Nome do cliente [PERSON_NAME] Número de contato [PHONE_NUMBER]…" at bounding box center [294, 138] width 221 height 184
click at [236, 154] on div "Dados do cliente Nome do cliente [PERSON_NAME] Número de contato [PHONE_NUMBER]…" at bounding box center [294, 138] width 221 height 184
click at [240, 142] on input "CEP" at bounding box center [295, 143] width 194 height 8
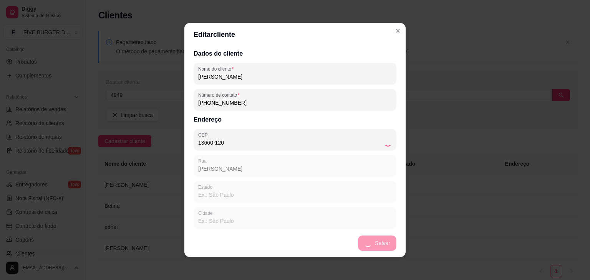
type input "13660-120"
type input "Rua [PERSON_NAME]"
type input "SP"
type input "Porto Ferreira"
type input "Vila Daniel"
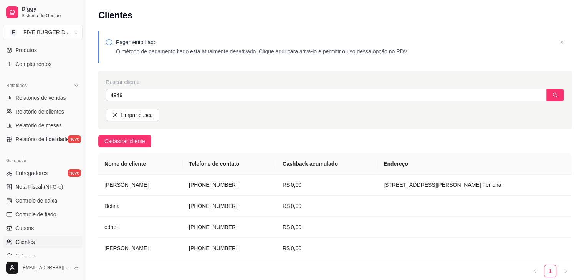
scroll to position [0, 0]
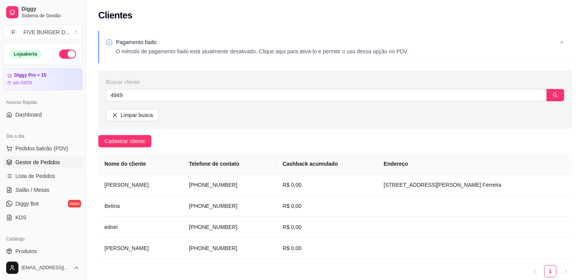
click at [33, 163] on span "Gestor de Pedidos" at bounding box center [37, 163] width 45 height 8
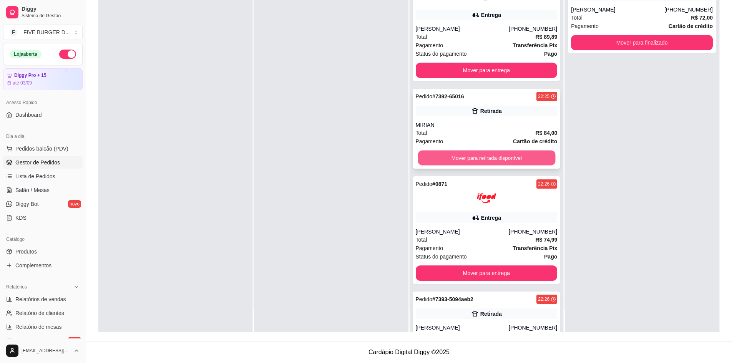
click at [520, 158] on button "Mover para retirada disponível" at bounding box center [485, 158] width 137 height 15
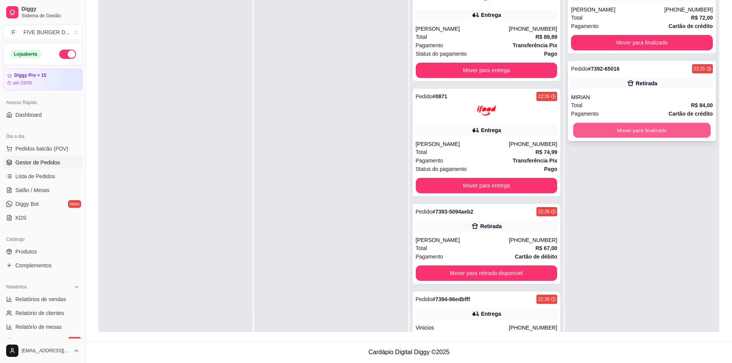
click at [658, 133] on button "Mover para finalizado" at bounding box center [641, 130] width 137 height 15
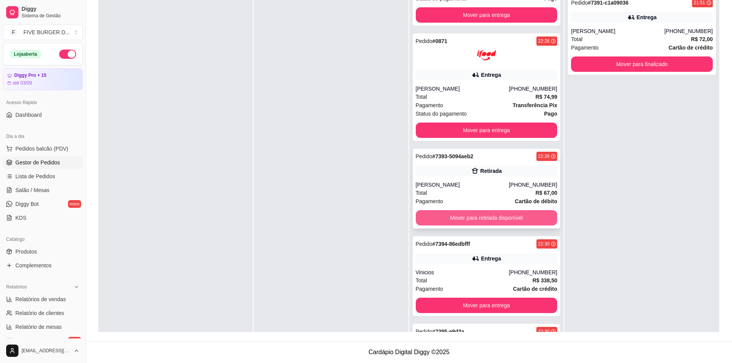
click at [500, 220] on button "Mover para retirada disponível" at bounding box center [487, 217] width 142 height 15
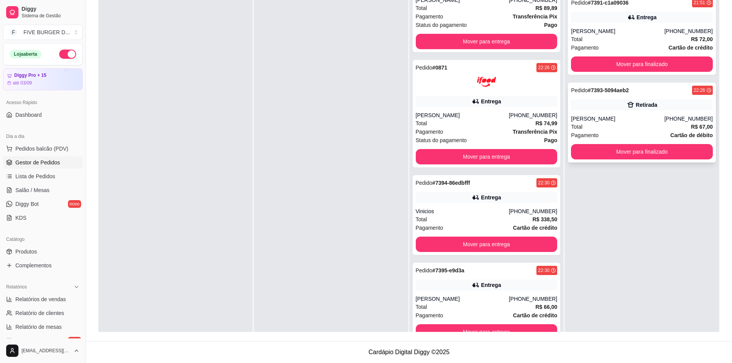
scroll to position [50, 0]
click at [636, 103] on div "Retirada" at bounding box center [647, 105] width 22 height 8
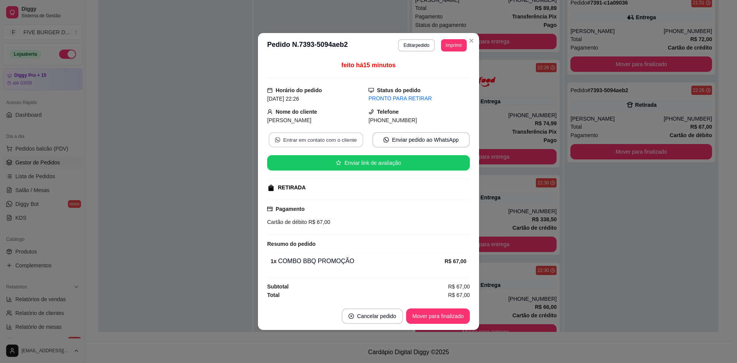
click at [333, 139] on button "Entrar em contato com o cliente" at bounding box center [316, 140] width 94 height 15
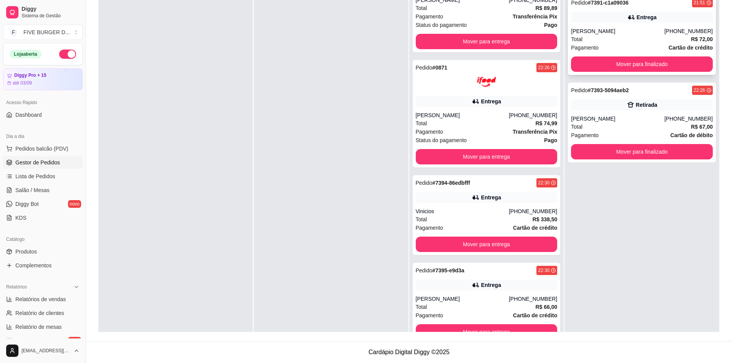
click at [584, 74] on div "Pedido # 7391-c1a09036 21:51 Entrega [PERSON_NAME] [PHONE_NUMBER] Total R$ 72,0…" at bounding box center [642, 35] width 148 height 80
click at [586, 66] on button "Mover para finalizado" at bounding box center [641, 64] width 137 height 15
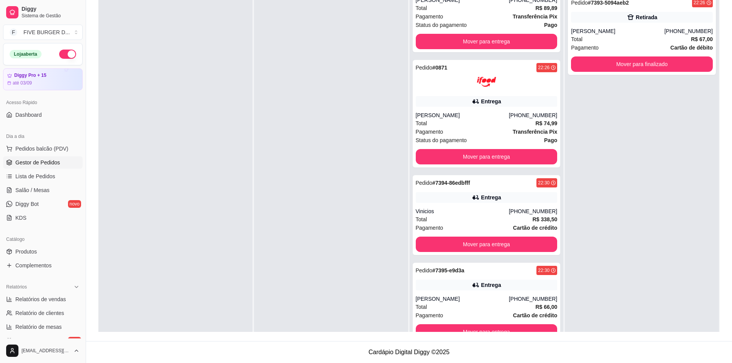
click at [176, 232] on div at bounding box center [175, 171] width 154 height 363
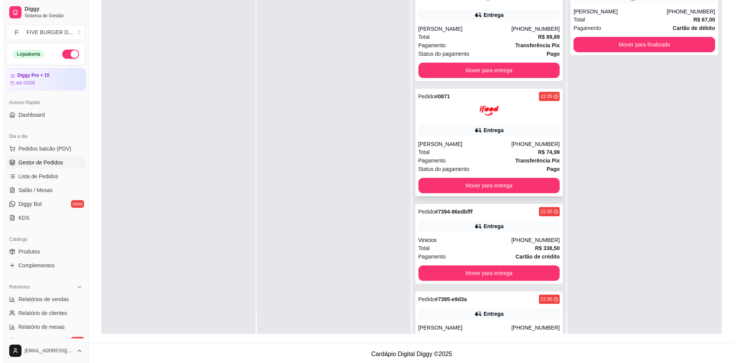
scroll to position [0, 0]
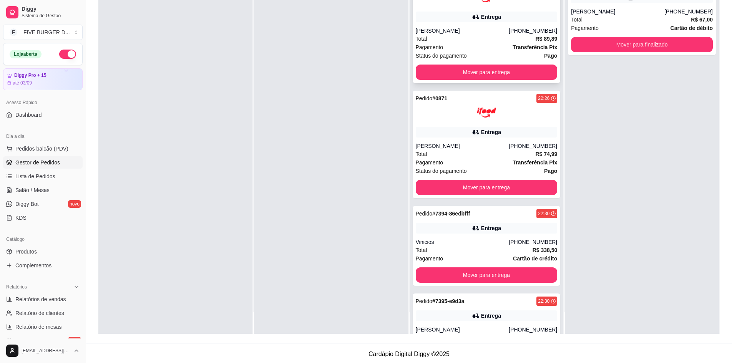
click at [461, 27] on div "[PERSON_NAME]" at bounding box center [462, 31] width 93 height 8
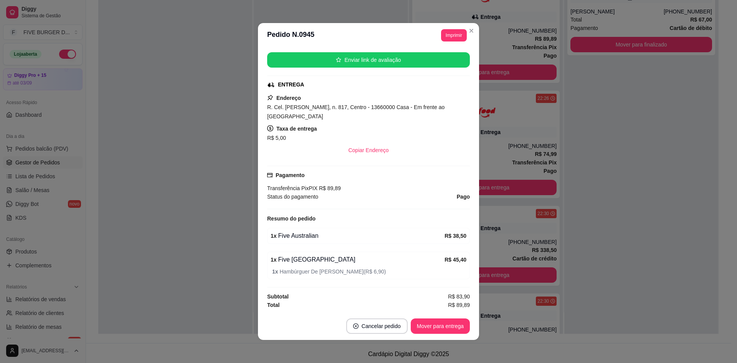
scroll to position [2, 0]
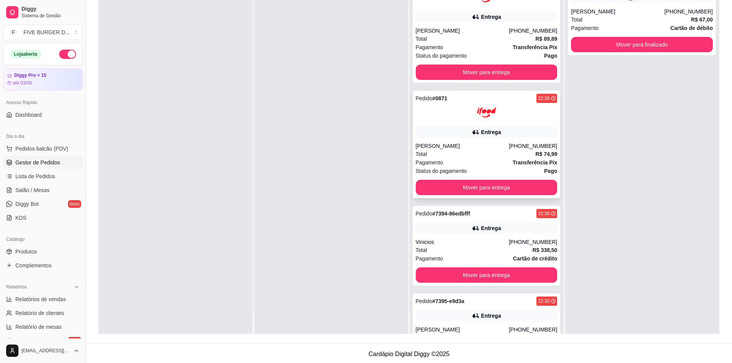
click at [437, 126] on div "Pedido # 0871 22:26 Entrega [PERSON_NAME] [PHONE_NUMBER] Total R$ 74,99 Pagamen…" at bounding box center [486, 145] width 148 height 108
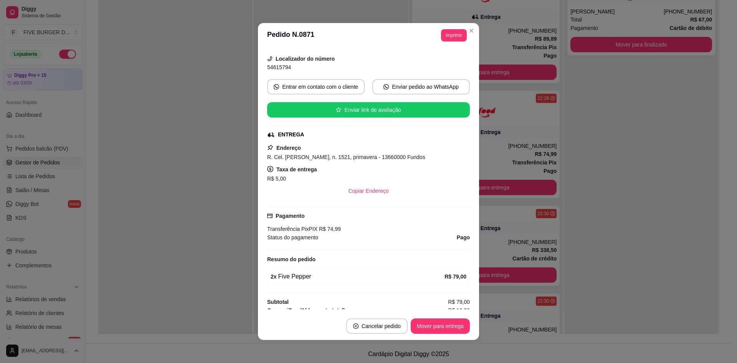
scroll to position [119, 0]
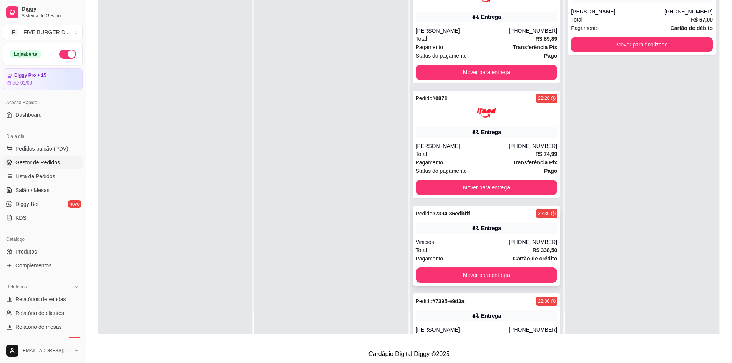
click at [457, 237] on div "Pedido # 7394-86edbfff 22:30 Entrega Vinicios [PHONE_NUMBER] Total R$ 338,50 Pa…" at bounding box center [486, 246] width 148 height 80
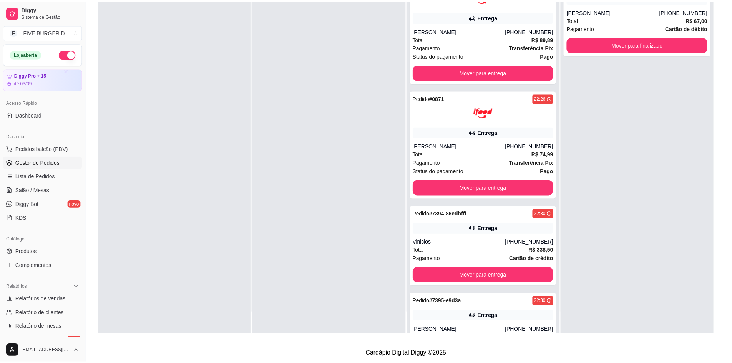
scroll to position [203, 0]
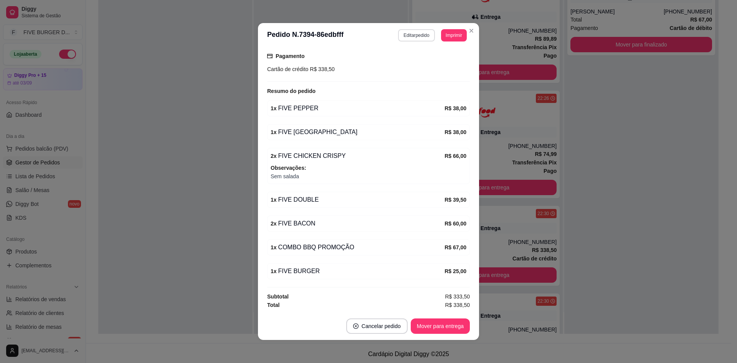
click at [419, 37] on button "Editar pedido" at bounding box center [416, 35] width 36 height 12
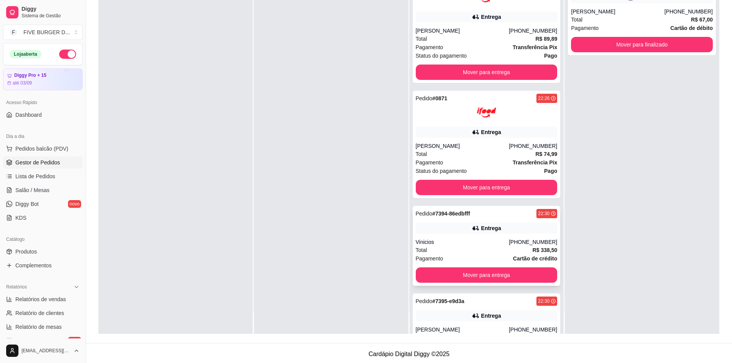
click at [464, 235] on div "Pedido # 7394-86edbfff 22:30 Entrega Vinicios [PHONE_NUMBER] Total R$ 338,50 Pa…" at bounding box center [486, 246] width 148 height 80
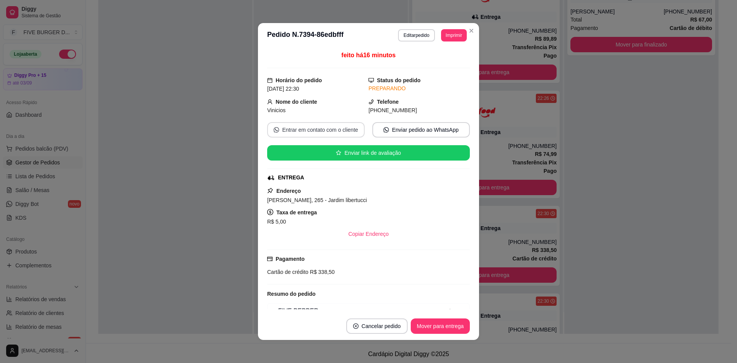
click at [347, 134] on button "Entrar em contato com o cliente" at bounding box center [316, 129] width 98 height 15
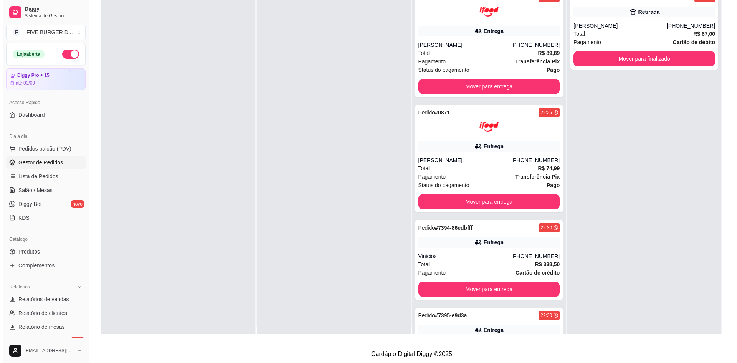
scroll to position [0, 0]
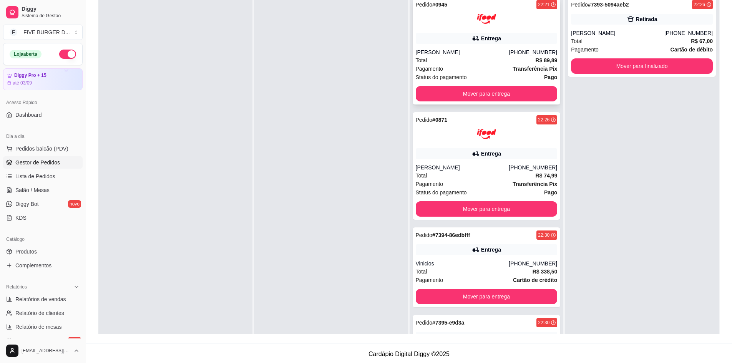
click at [470, 34] on div "Entrega" at bounding box center [487, 38] width 142 height 11
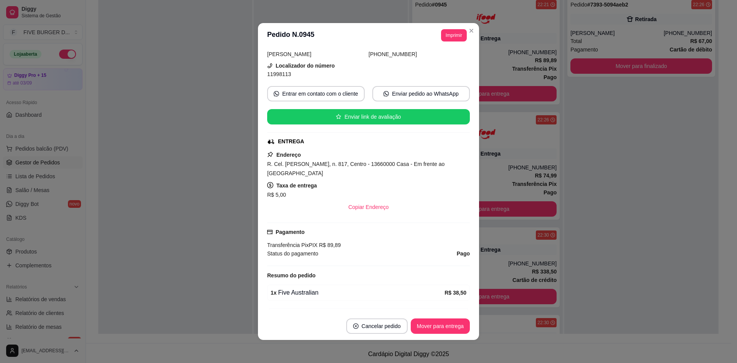
scroll to position [113, 0]
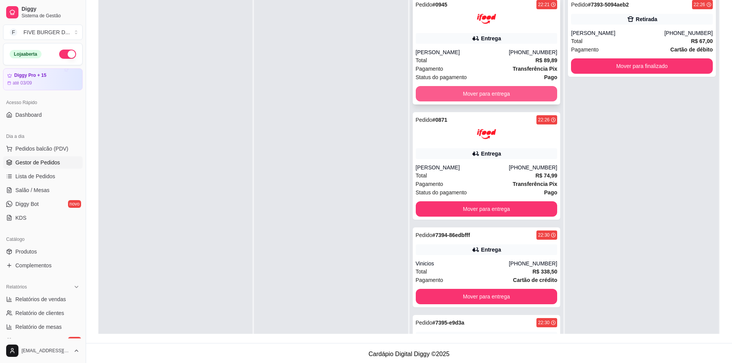
click at [459, 99] on button "Mover para entrega" at bounding box center [487, 93] width 142 height 15
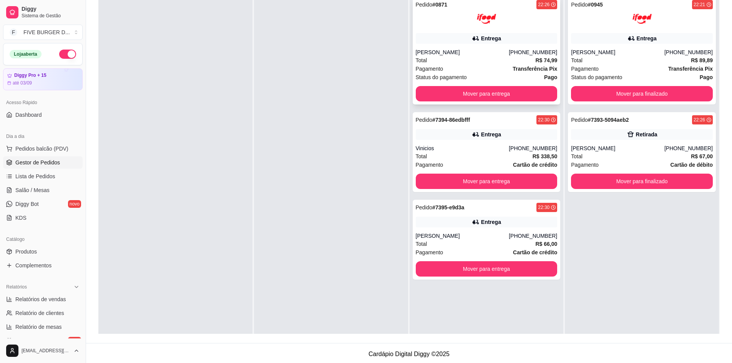
click at [455, 41] on div "Entrega" at bounding box center [487, 38] width 142 height 11
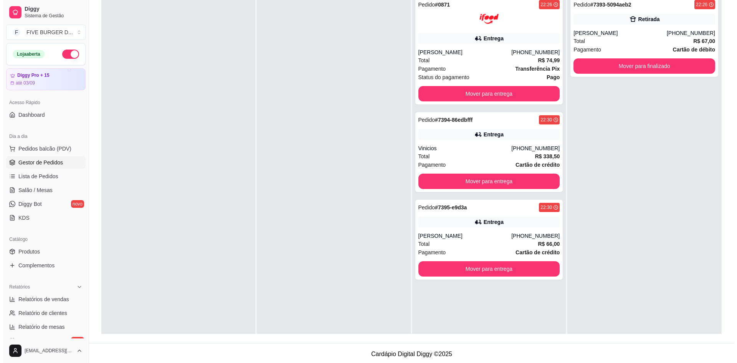
scroll to position [0, 0]
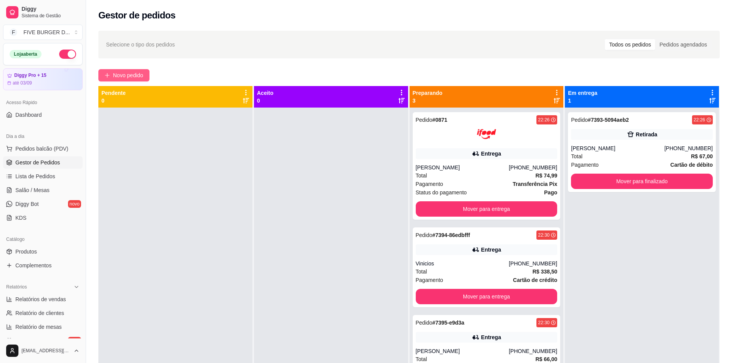
click at [135, 71] on span "Novo pedido" at bounding box center [128, 75] width 30 height 8
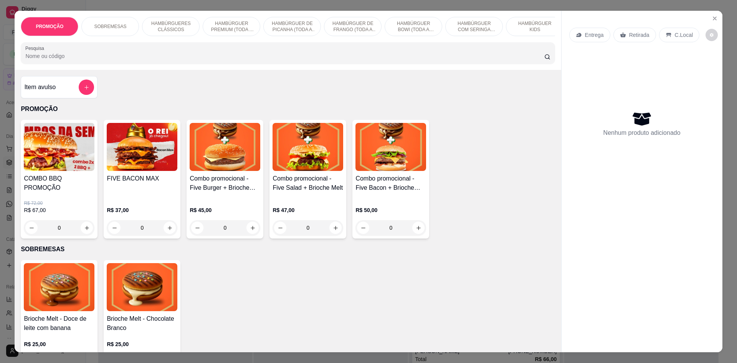
click at [126, 60] on input "Pesquisa" at bounding box center [284, 56] width 519 height 8
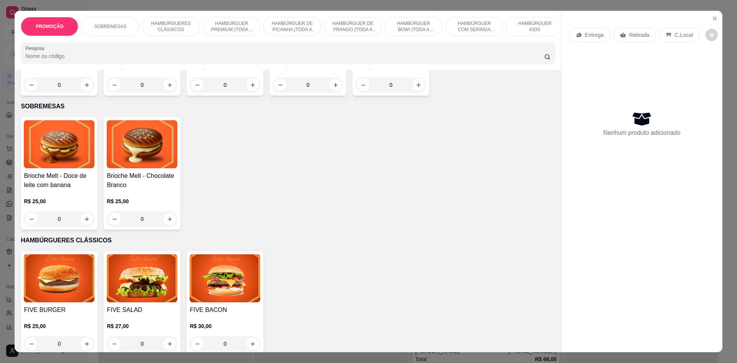
scroll to position [230, 0]
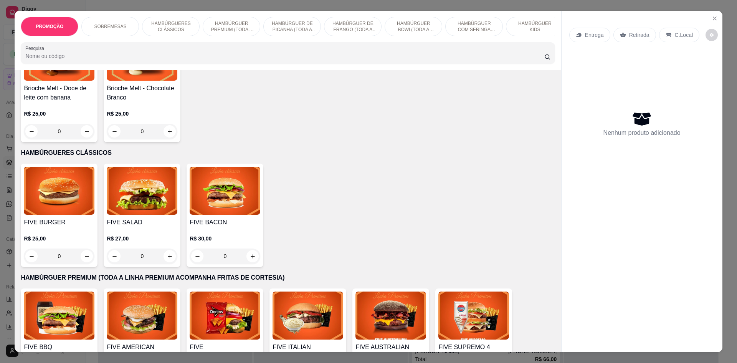
click at [156, 208] on img at bounding box center [142, 191] width 71 height 48
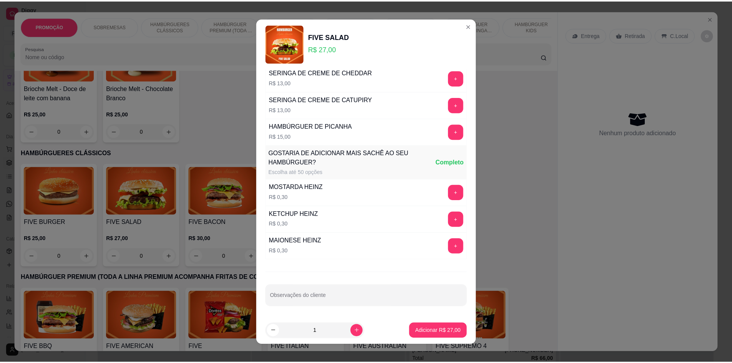
scroll to position [7, 0]
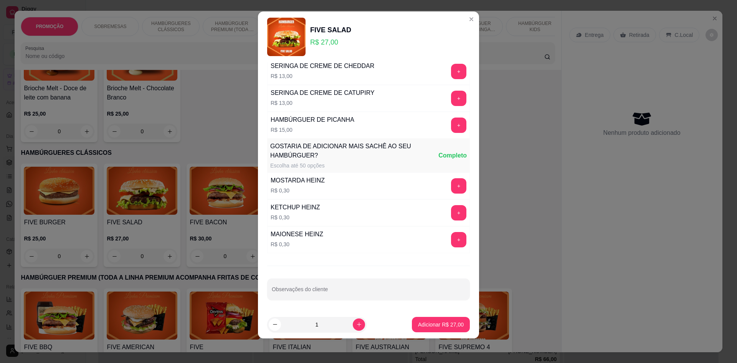
click at [338, 282] on div at bounding box center [369, 289] width 194 height 15
click at [331, 289] on input "Observações do cliente" at bounding box center [369, 292] width 194 height 8
click at [342, 290] on input "Observações do cliente" at bounding box center [369, 292] width 194 height 8
type input "SEM CHEDDAR"
click at [433, 320] on button "Adicionar R$ 27,00" at bounding box center [441, 324] width 56 height 15
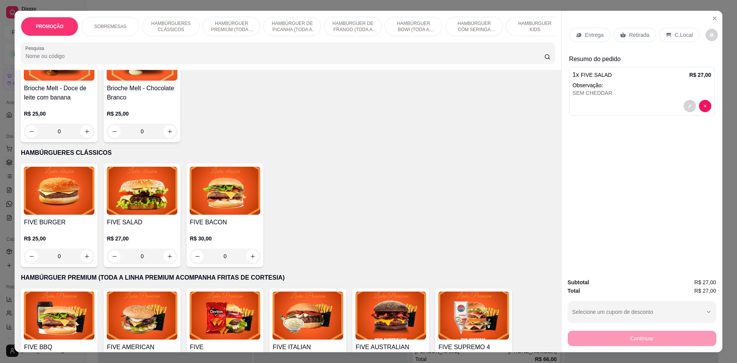
click at [629, 35] on p "Retirada" at bounding box center [639, 35] width 20 height 8
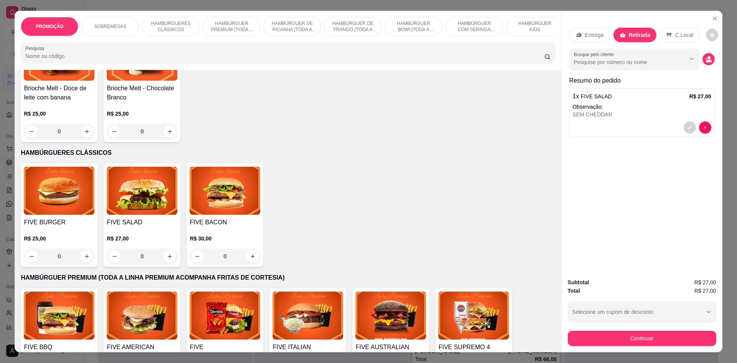
click at [707, 52] on div "Busque pelo cliente" at bounding box center [643, 59] width 146 height 22
click at [706, 60] on icon "decrease-product-quantity" at bounding box center [709, 59] width 7 height 7
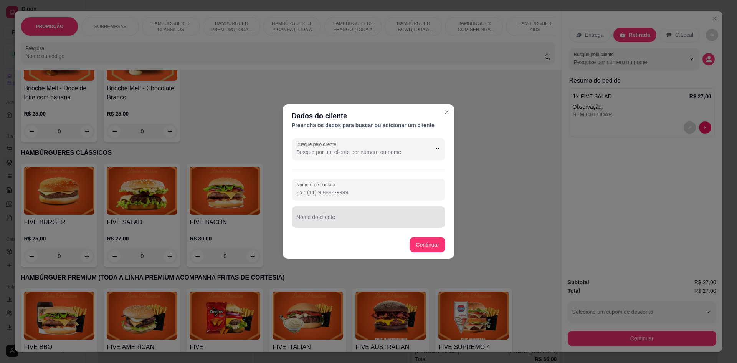
click at [362, 211] on div at bounding box center [368, 216] width 144 height 15
type input "[DEMOGRAPHIC_DATA]"
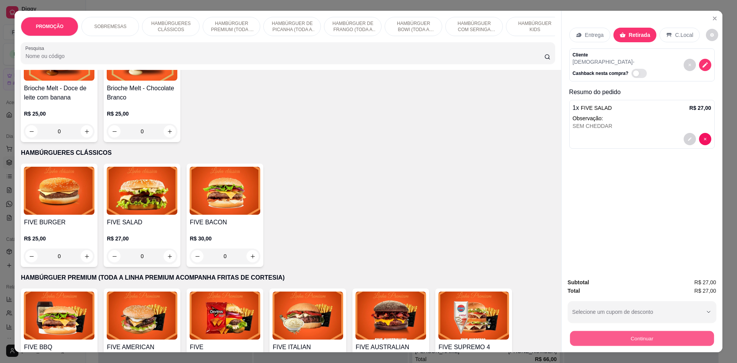
click at [635, 339] on button "Continuar" at bounding box center [642, 338] width 144 height 15
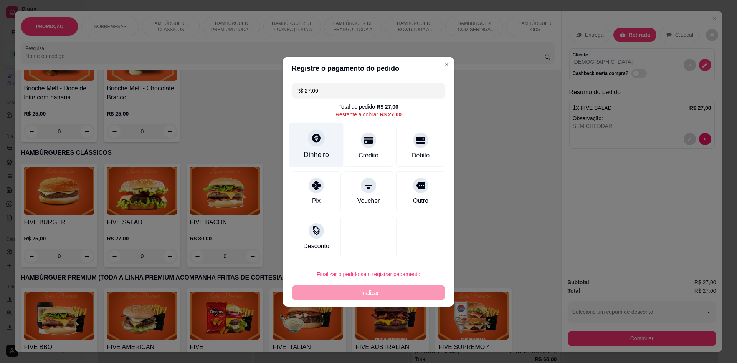
click at [320, 155] on div "Dinheiro" at bounding box center [316, 155] width 25 height 10
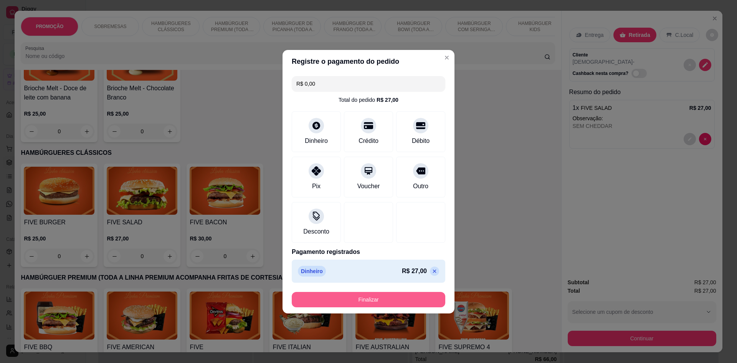
click at [387, 297] on button "Finalizar" at bounding box center [369, 299] width 154 height 15
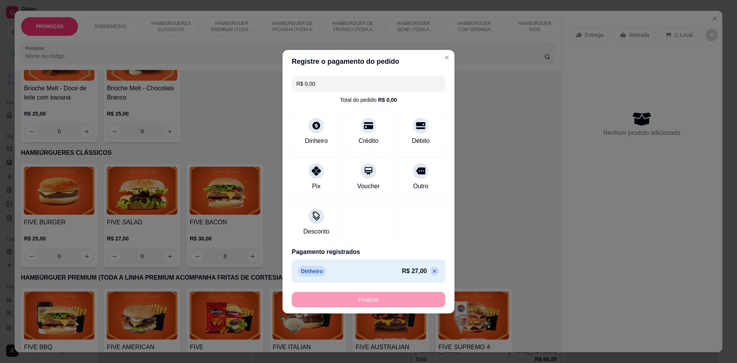
type input "-R$ 27,00"
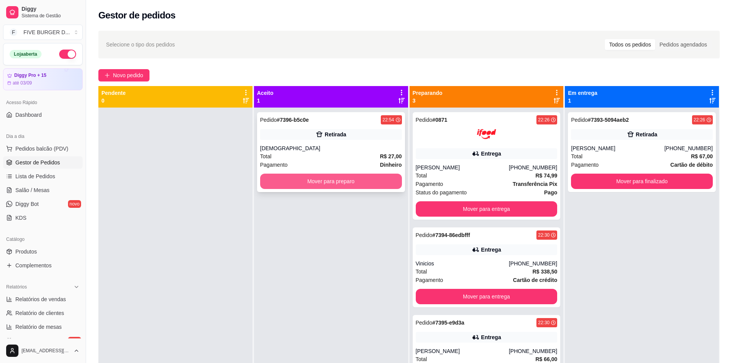
click at [366, 181] on button "Mover para preparo" at bounding box center [331, 181] width 142 height 15
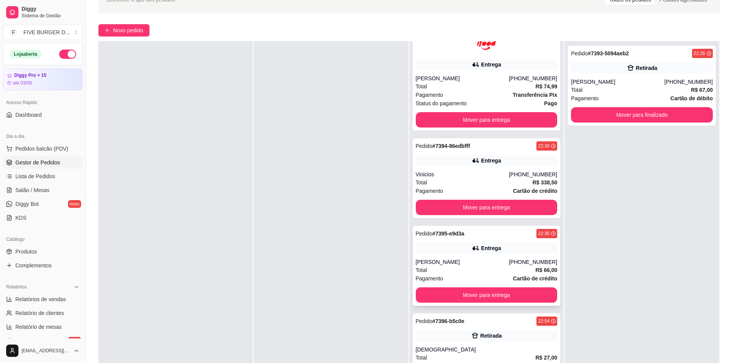
scroll to position [77, 0]
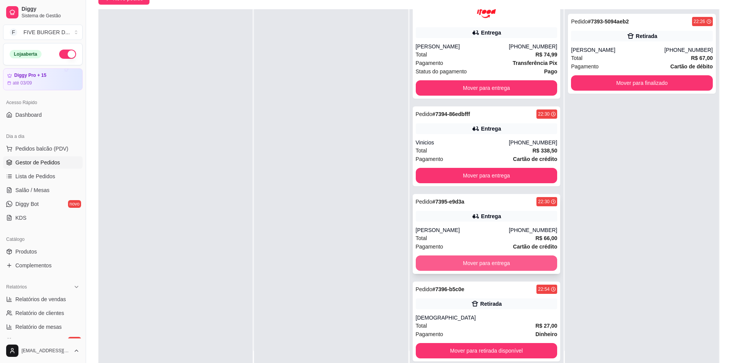
click at [495, 263] on button "Mover para entrega" at bounding box center [487, 262] width 142 height 15
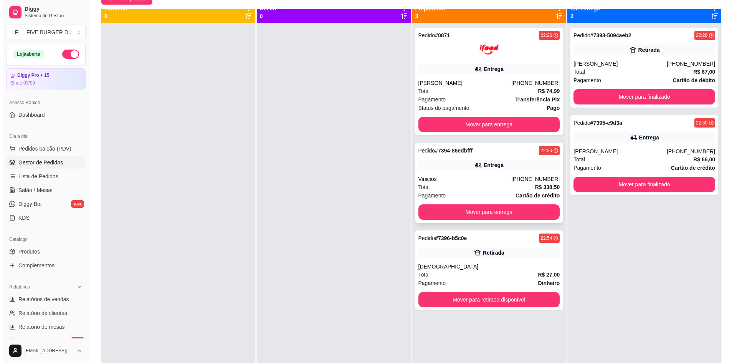
scroll to position [0, 0]
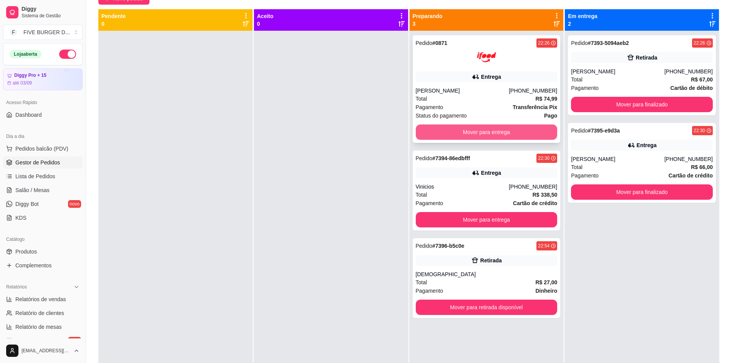
click at [486, 132] on button "Mover para entrega" at bounding box center [487, 131] width 142 height 15
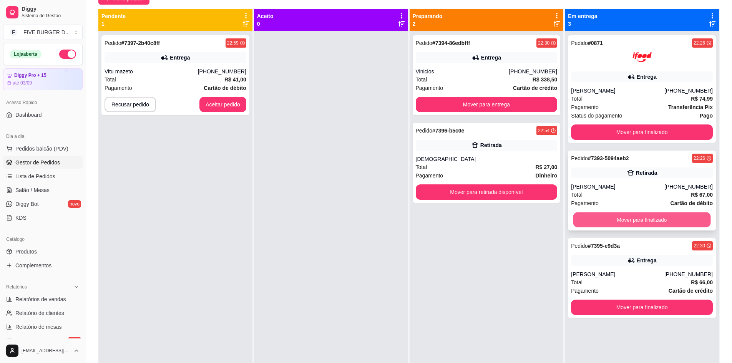
click at [671, 222] on button "Mover para finalizado" at bounding box center [641, 219] width 137 height 15
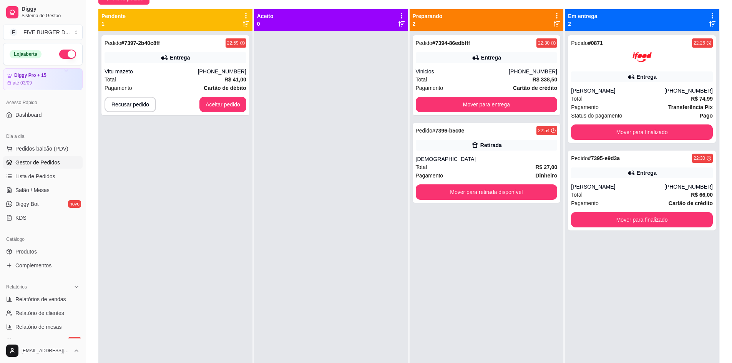
click at [525, 262] on div "Pedido # 7394-86edbfff 22:30 Entrega Vinicios [PHONE_NUMBER] Total R$ 338,50 Pa…" at bounding box center [486, 212] width 154 height 363
click at [227, 107] on button "Aceitar pedido" at bounding box center [222, 104] width 47 height 15
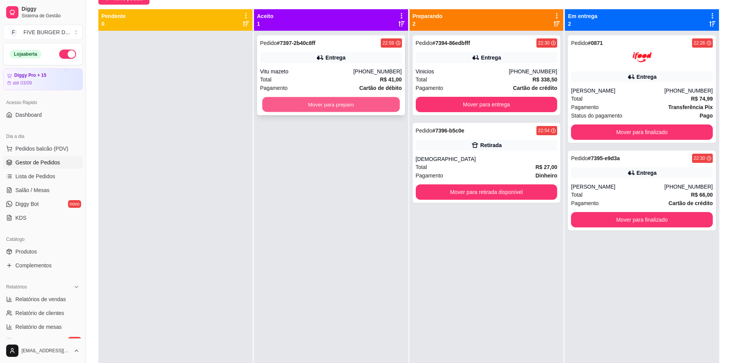
click at [301, 103] on button "Mover para preparo" at bounding box center [330, 104] width 137 height 15
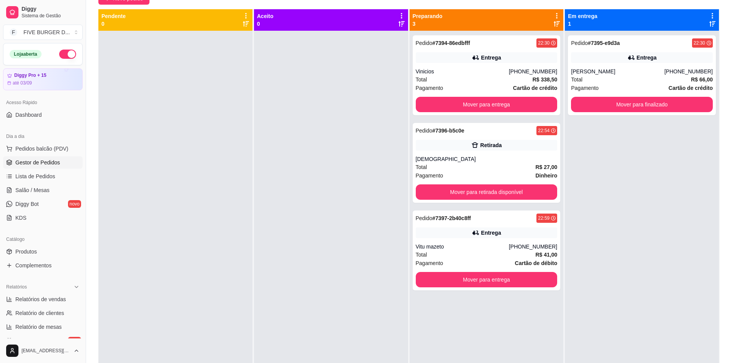
click at [320, 136] on div at bounding box center [331, 212] width 154 height 363
click at [492, 192] on button "Mover para retirada disponível" at bounding box center [487, 191] width 142 height 15
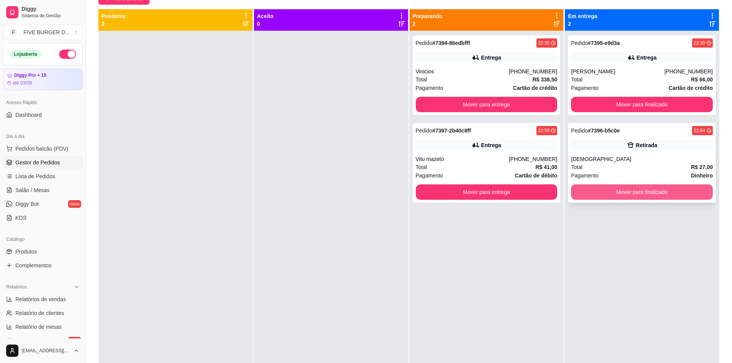
click at [655, 191] on button "Mover para finalizado" at bounding box center [642, 191] width 142 height 15
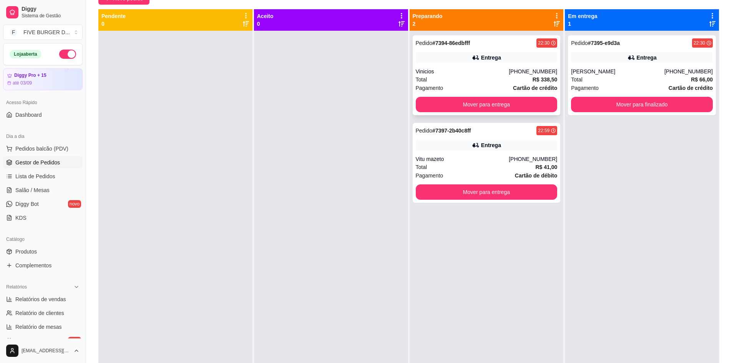
click at [434, 75] on div "Vinicios" at bounding box center [462, 72] width 93 height 8
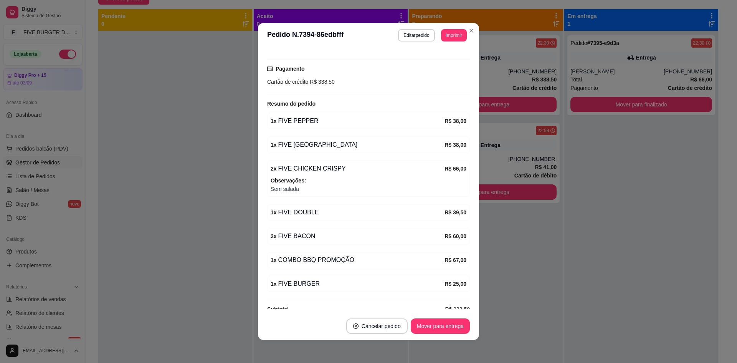
scroll to position [192, 0]
drag, startPoint x: 318, startPoint y: 82, endPoint x: 333, endPoint y: 80, distance: 14.8
click at [333, 80] on div "Cartão de crédito R$ 338,50" at bounding box center [368, 80] width 203 height 8
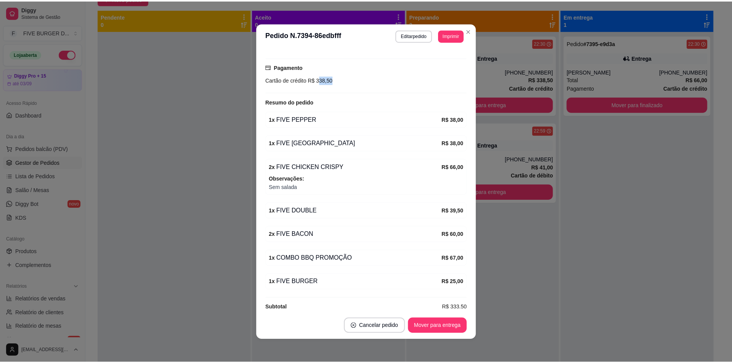
scroll to position [203, 0]
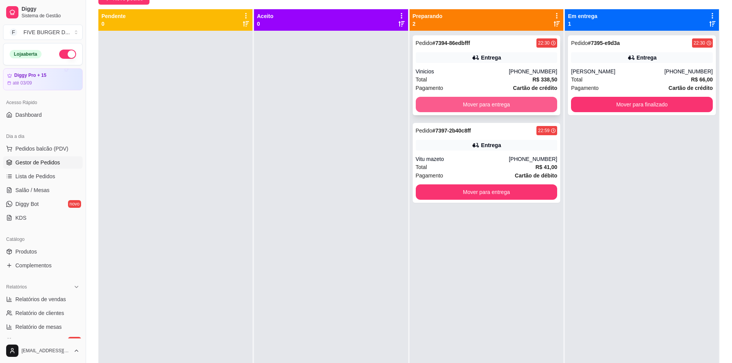
click at [477, 105] on button "Mover para entrega" at bounding box center [487, 104] width 142 height 15
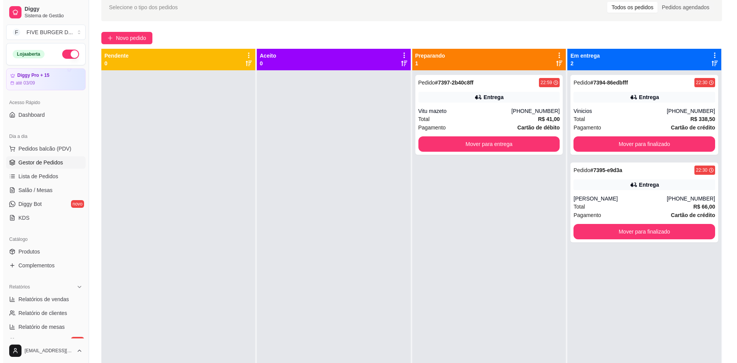
scroll to position [0, 0]
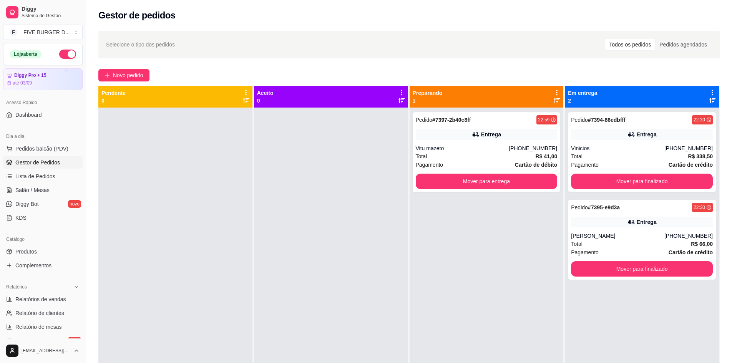
click at [137, 85] on div "Selecione o tipo dos pedidos Todos os pedidos Pedidos agendados Novo pedido Pen…" at bounding box center [409, 242] width 646 height 432
click at [139, 76] on span "Novo pedido" at bounding box center [128, 75] width 30 height 8
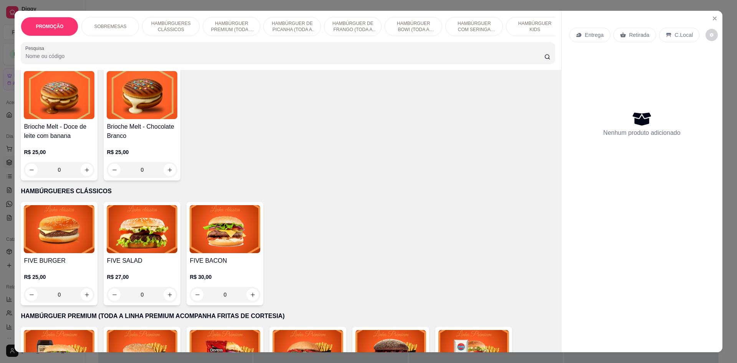
scroll to position [230, 0]
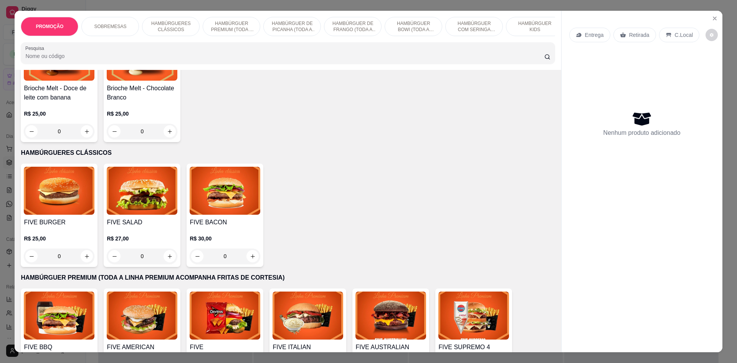
click at [48, 300] on img at bounding box center [59, 316] width 71 height 48
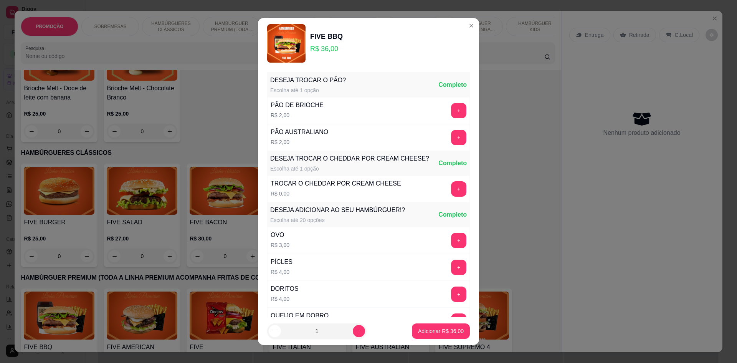
click at [418, 328] on p "Adicionar R$ 36,00" at bounding box center [441, 331] width 46 height 8
type input "1"
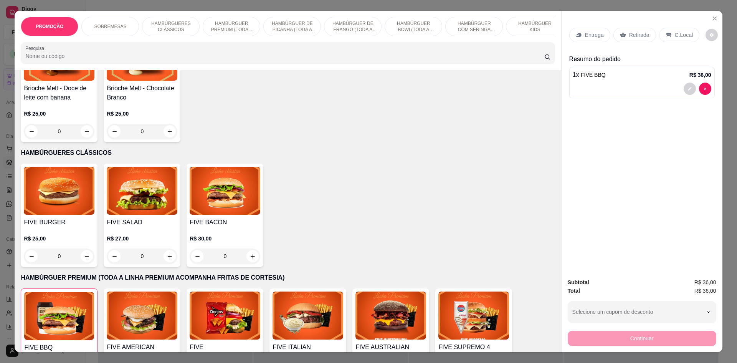
click at [614, 33] on div "Retirada" at bounding box center [635, 35] width 43 height 15
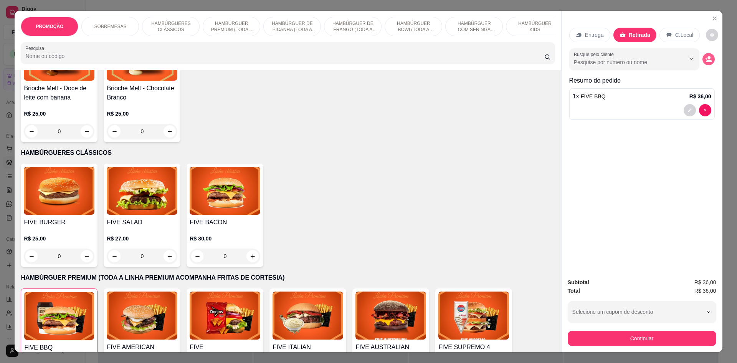
click at [708, 58] on circle "decrease-product-quantity" at bounding box center [709, 57] width 3 height 3
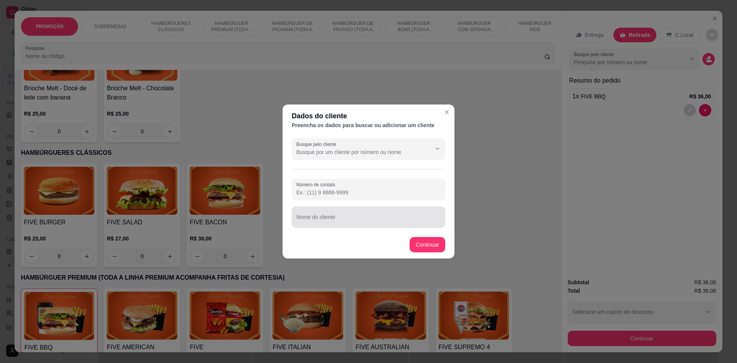
click at [376, 227] on div "Nome do cliente" at bounding box center [369, 217] width 154 height 22
type input "[PERSON_NAME]"
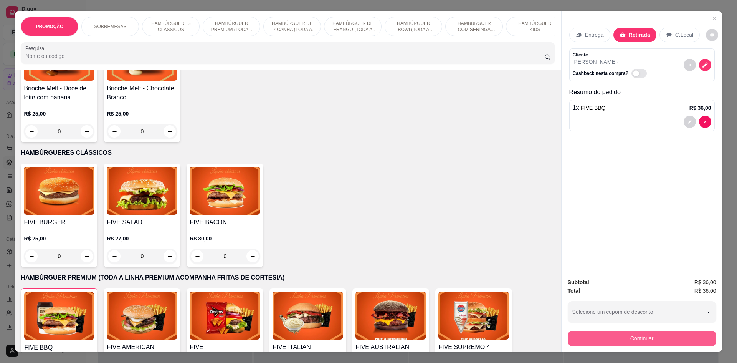
click at [628, 337] on button "Continuar" at bounding box center [642, 338] width 149 height 15
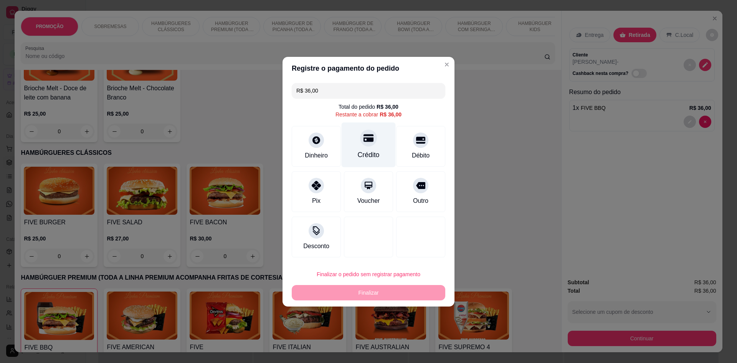
click at [381, 146] on div "Crédito" at bounding box center [369, 144] width 54 height 45
type input "R$ 0,00"
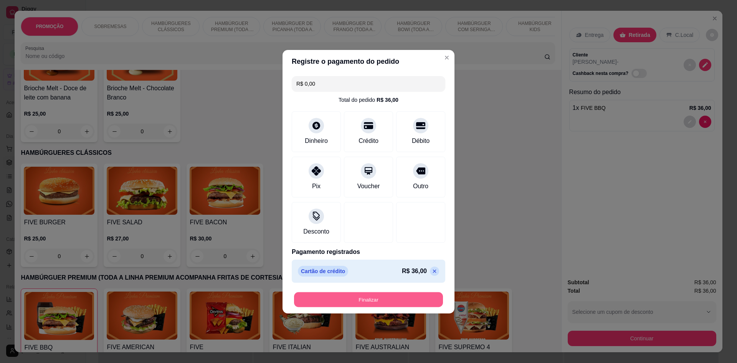
click at [404, 295] on button "Finalizar" at bounding box center [368, 299] width 149 height 15
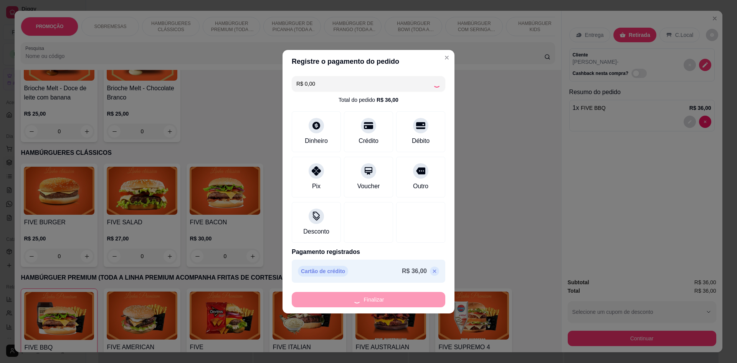
type input "0"
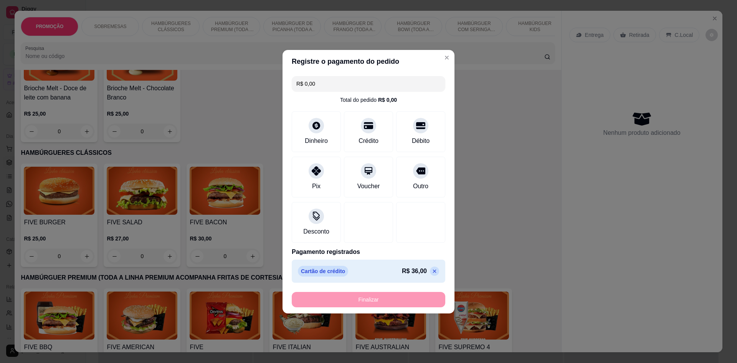
type input "-R$ 36,00"
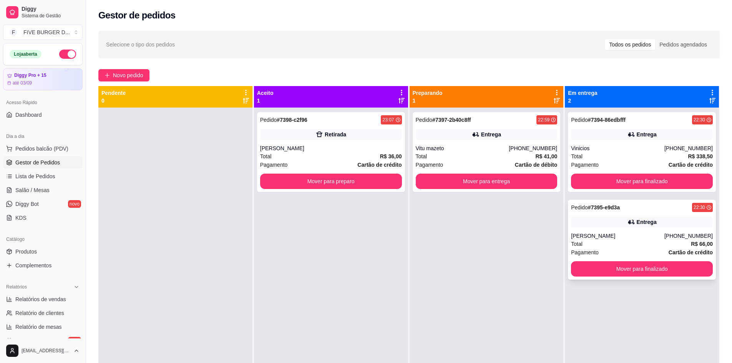
click at [661, 221] on div "Entrega" at bounding box center [642, 222] width 142 height 11
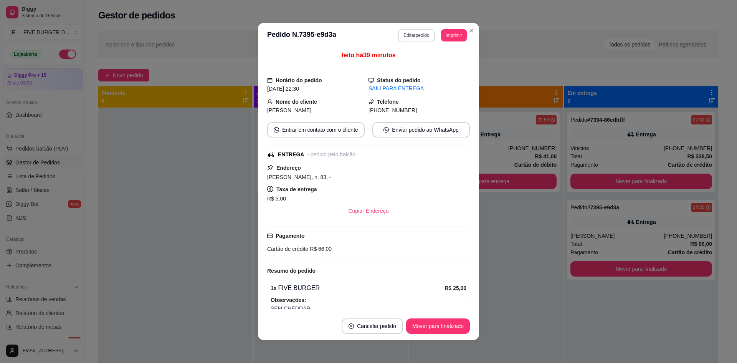
click at [416, 36] on button "Editar pedido" at bounding box center [416, 35] width 36 height 12
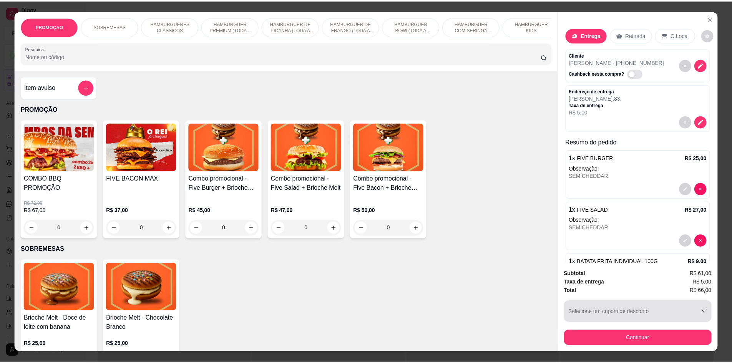
scroll to position [14, 0]
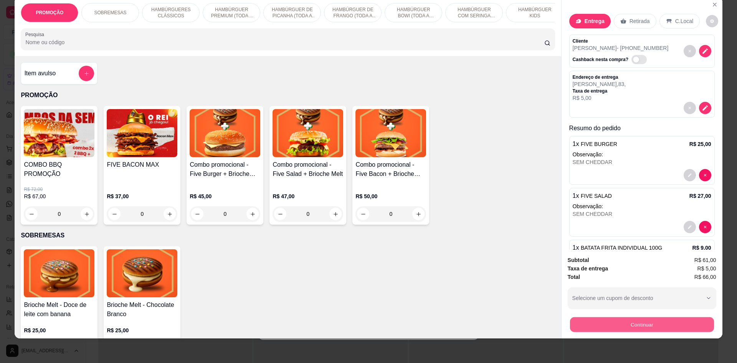
click at [639, 326] on button "Continuar" at bounding box center [642, 324] width 144 height 15
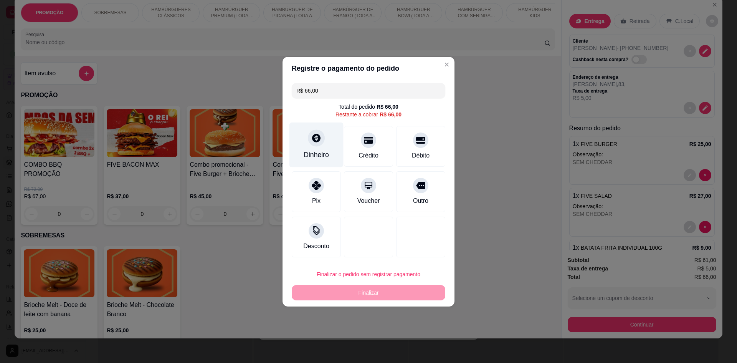
click at [320, 161] on div "Dinheiro" at bounding box center [317, 144] width 54 height 45
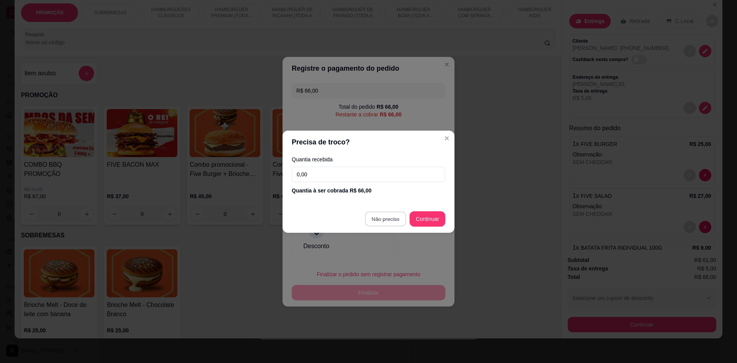
type input "R$ 0,00"
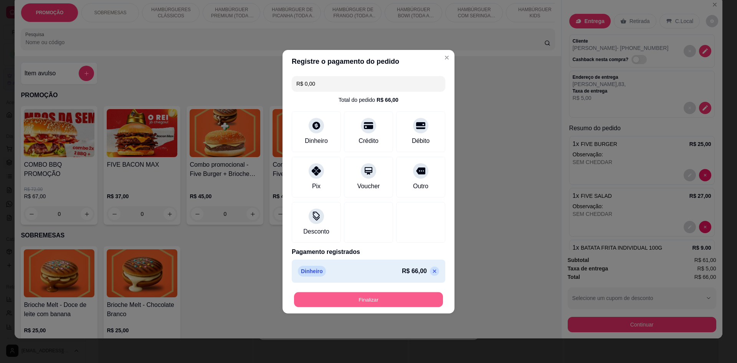
click at [412, 305] on button "Finalizar" at bounding box center [368, 299] width 149 height 15
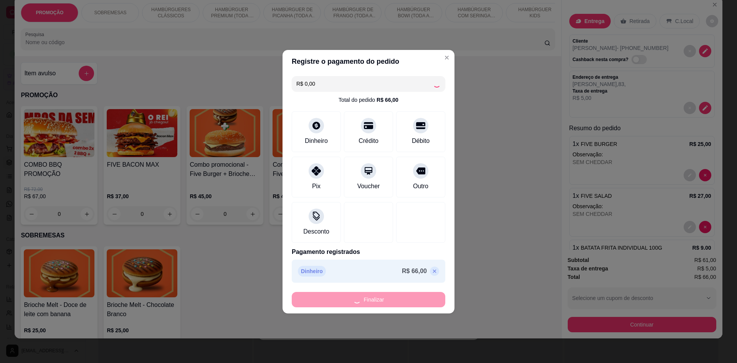
type input "0"
type input "-R$ 66,00"
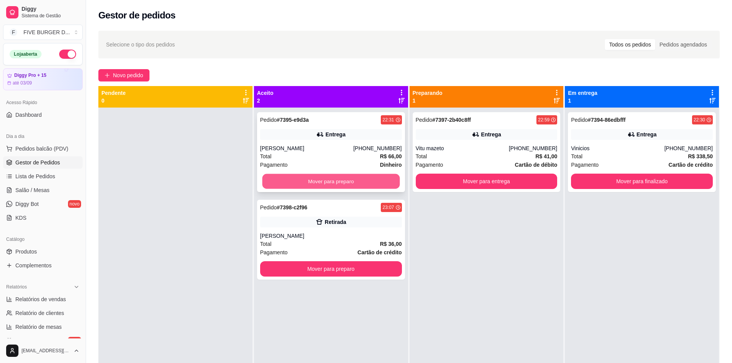
click at [345, 181] on button "Mover para preparo" at bounding box center [330, 181] width 137 height 15
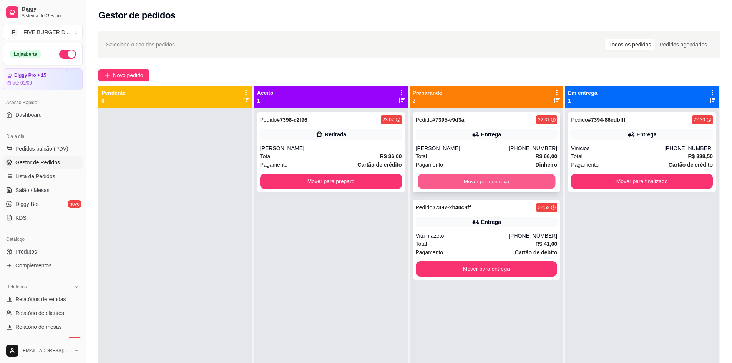
click at [477, 178] on button "Mover para entrega" at bounding box center [485, 181] width 137 height 15
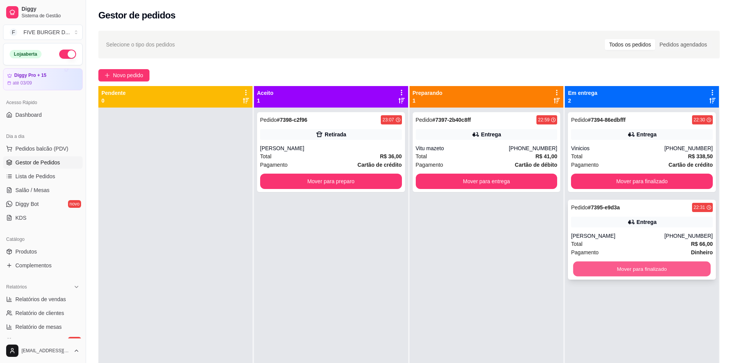
click at [632, 270] on button "Mover para finalizado" at bounding box center [641, 269] width 137 height 15
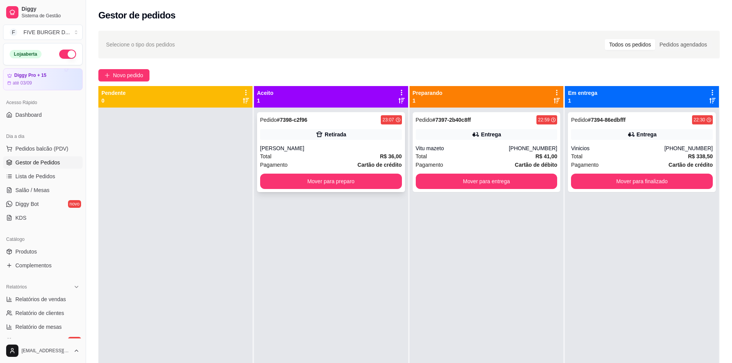
click at [324, 193] on div "Pedido # 7398-c2f96 23:07 Retirada [PERSON_NAME] Total R$ 36,00 Pagamento Cartã…" at bounding box center [331, 289] width 154 height 363
click at [380, 182] on button "Mover para preparo" at bounding box center [331, 181] width 142 height 15
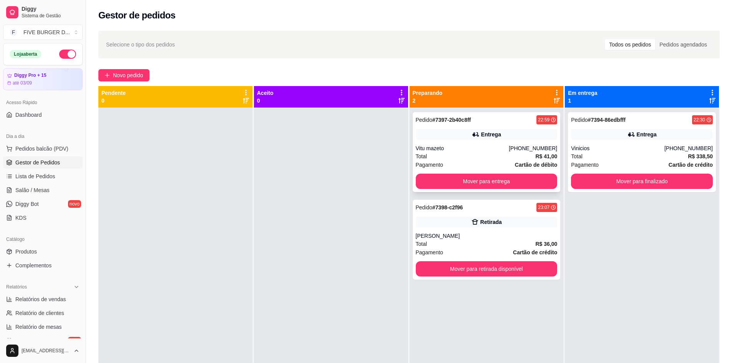
click at [482, 152] on div "Total R$ 41,00" at bounding box center [487, 156] width 142 height 8
click at [436, 131] on div "Entrega" at bounding box center [487, 134] width 142 height 11
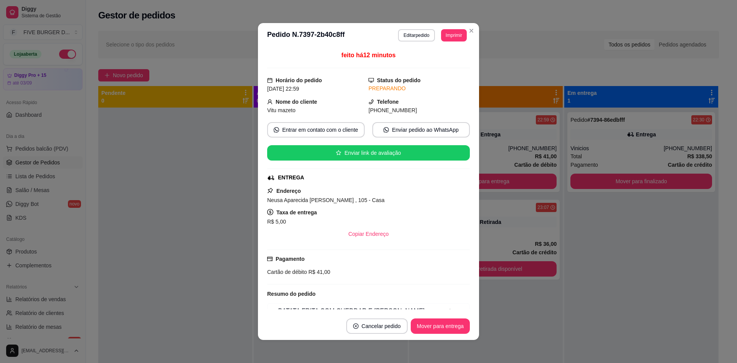
drag, startPoint x: 374, startPoint y: 200, endPoint x: 257, endPoint y: 198, distance: 117.2
click at [258, 198] on div "feito há 12 minutos Horário do pedido [DATE] 22:59 Status do pedido PREPARANDO …" at bounding box center [368, 180] width 221 height 265
copy span "Neusa Aparecida [PERSON_NAME] , 105 - Casa"
click at [378, 234] on button "Copiar Endereço" at bounding box center [368, 234] width 51 height 15
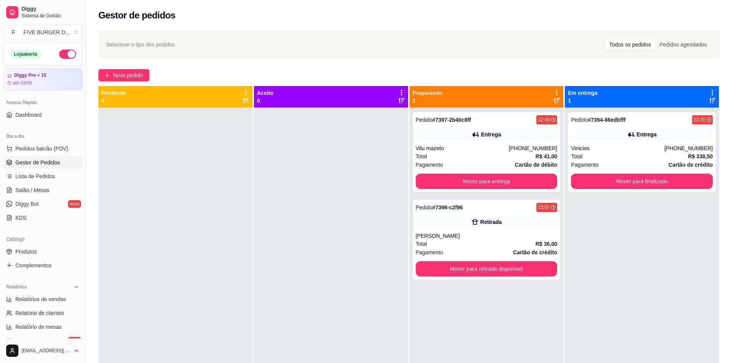
click at [224, 189] on div at bounding box center [175, 289] width 154 height 363
click at [459, 187] on button "Mover para entrega" at bounding box center [487, 181] width 142 height 15
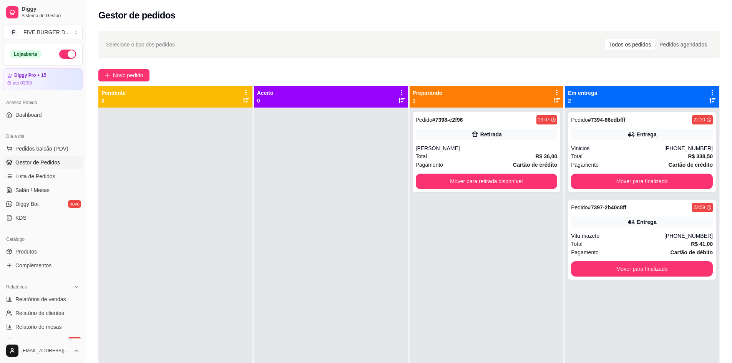
click at [69, 51] on button "button" at bounding box center [67, 54] width 17 height 9
click at [467, 180] on button "Mover para retirada disponível" at bounding box center [485, 181] width 137 height 15
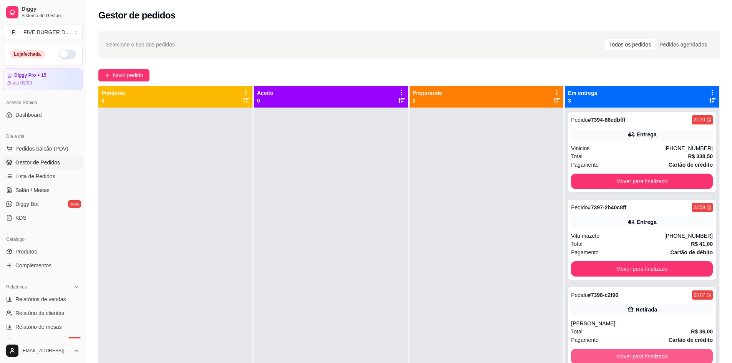
click at [610, 360] on button "Mover para finalizado" at bounding box center [642, 356] width 142 height 15
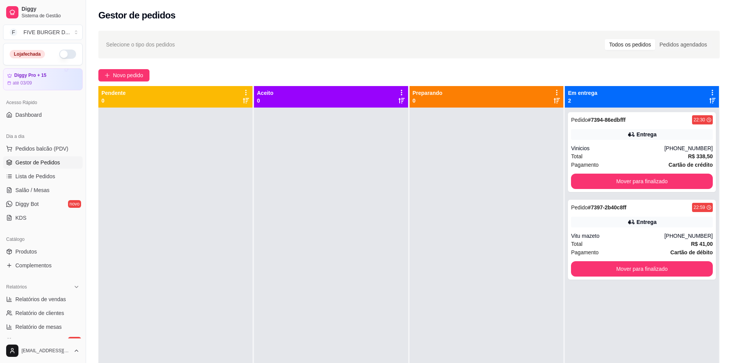
click at [388, 230] on div at bounding box center [331, 289] width 154 height 363
click at [624, 177] on button "Mover para finalizado" at bounding box center [641, 181] width 137 height 15
